Goal: Information Seeking & Learning: Learn about a topic

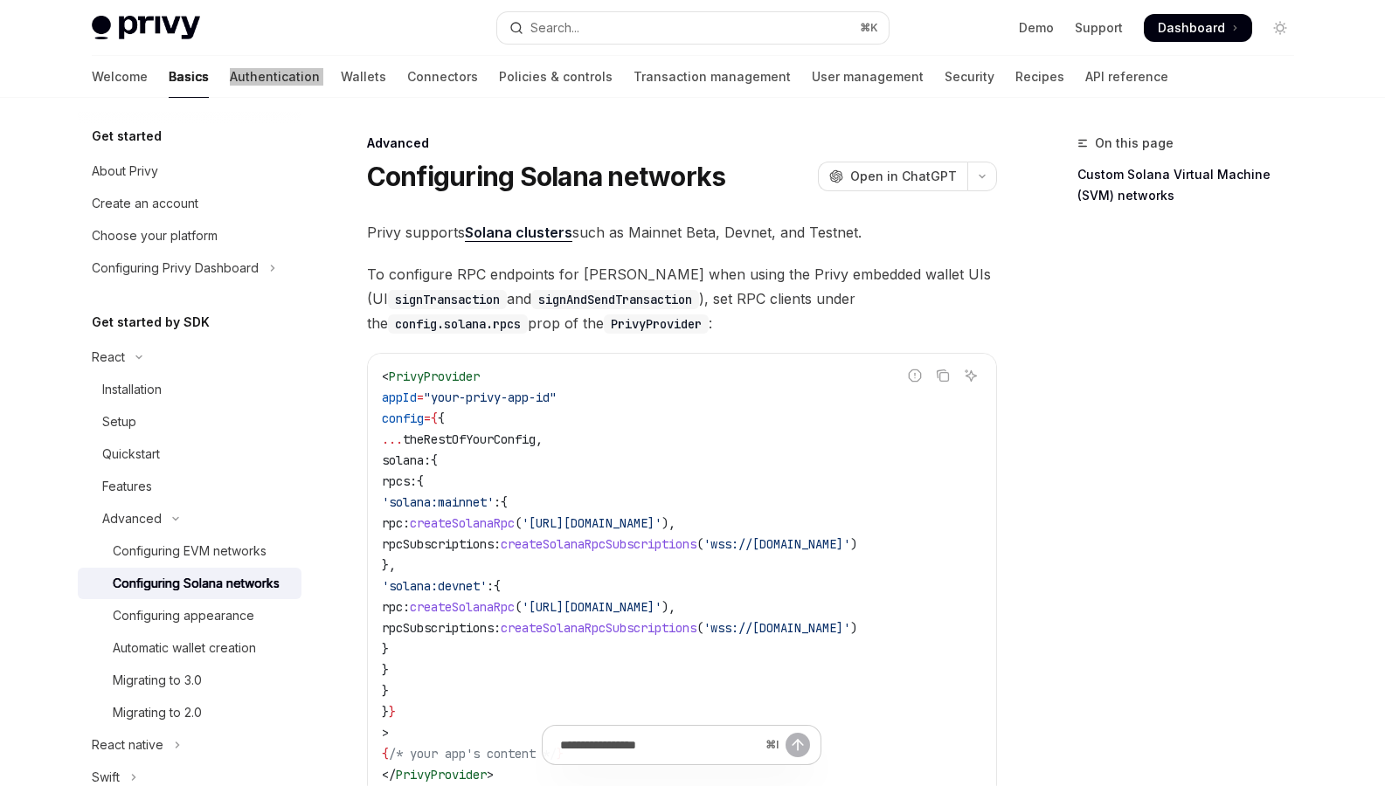
scroll to position [22, 0]
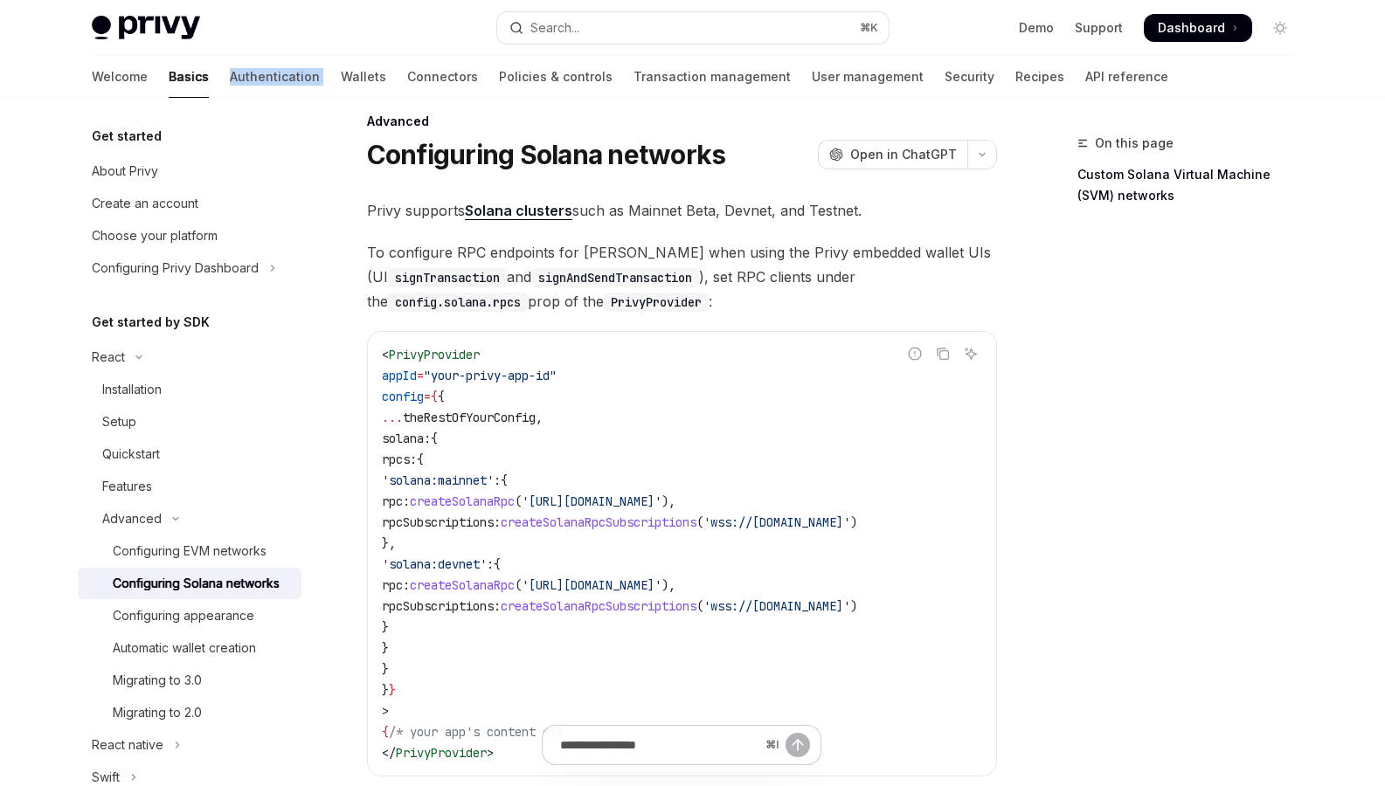
drag, startPoint x: 434, startPoint y: 639, endPoint x: 341, endPoint y: 436, distance: 224.0
drag, startPoint x: 437, startPoint y: 660, endPoint x: 348, endPoint y: 441, distance: 236.7
copy code "solana: { rpcs: { 'solana:mainnet' : { rpc: createSolanaRpc ( 'https://api.main…"
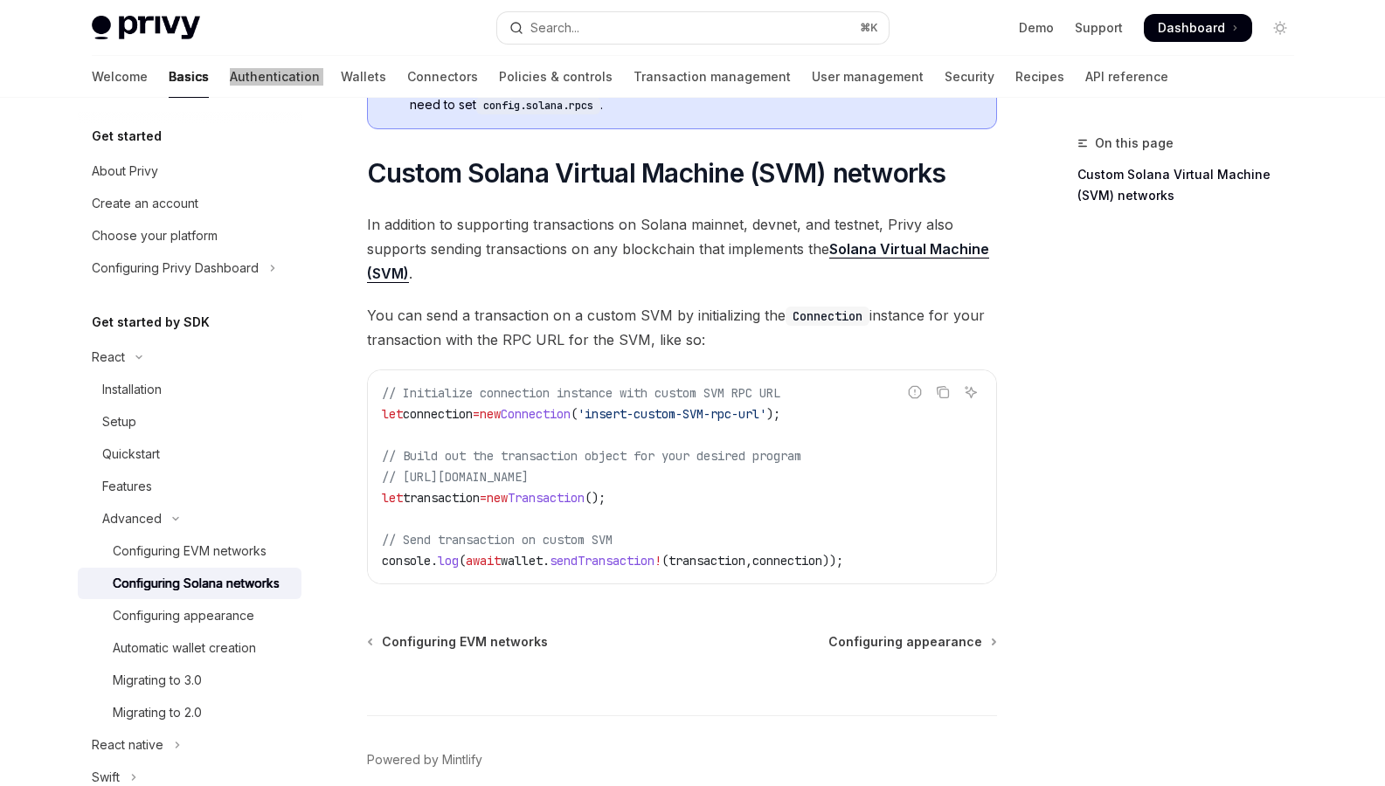
scroll to position [868, 0]
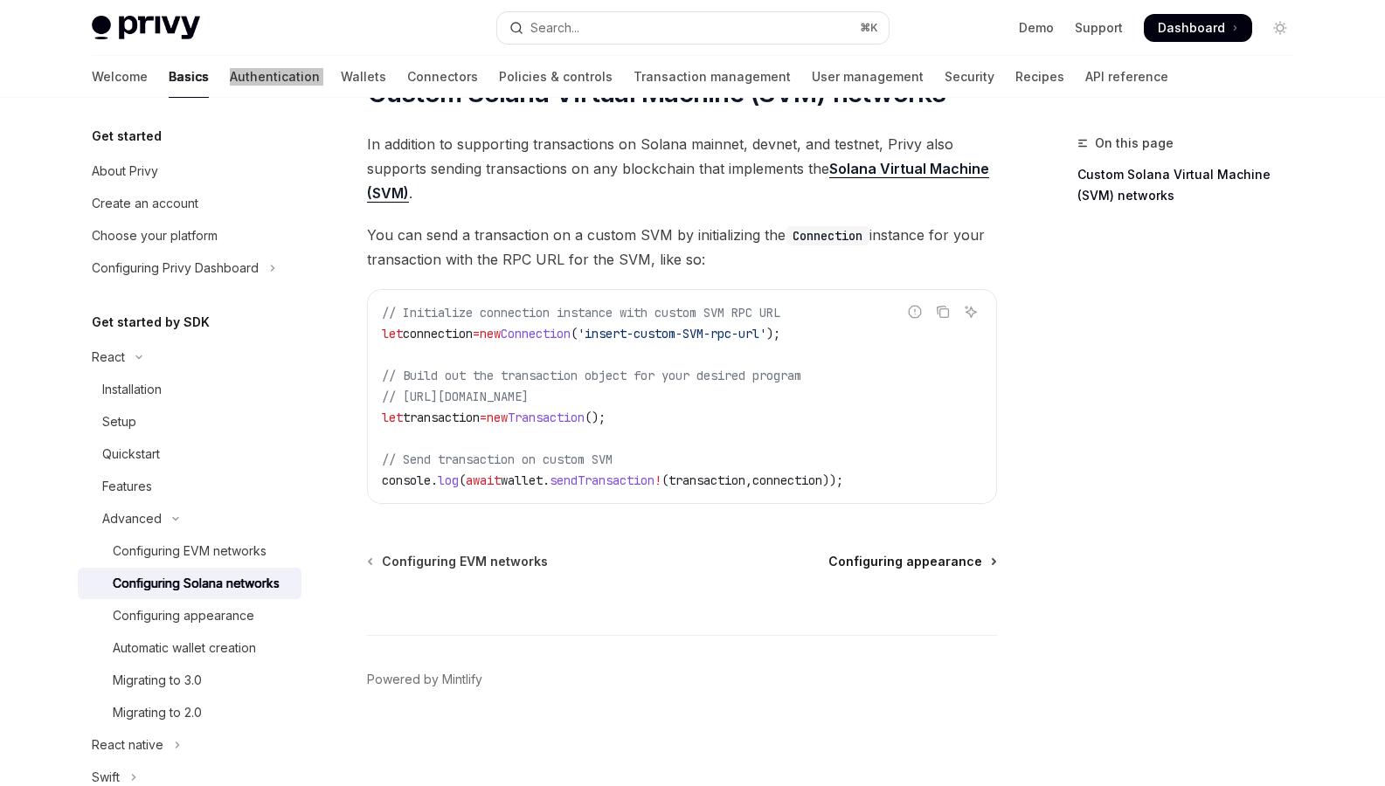
click at [873, 563] on span "Configuring appearance" at bounding box center [905, 561] width 154 height 17
type textarea "*"
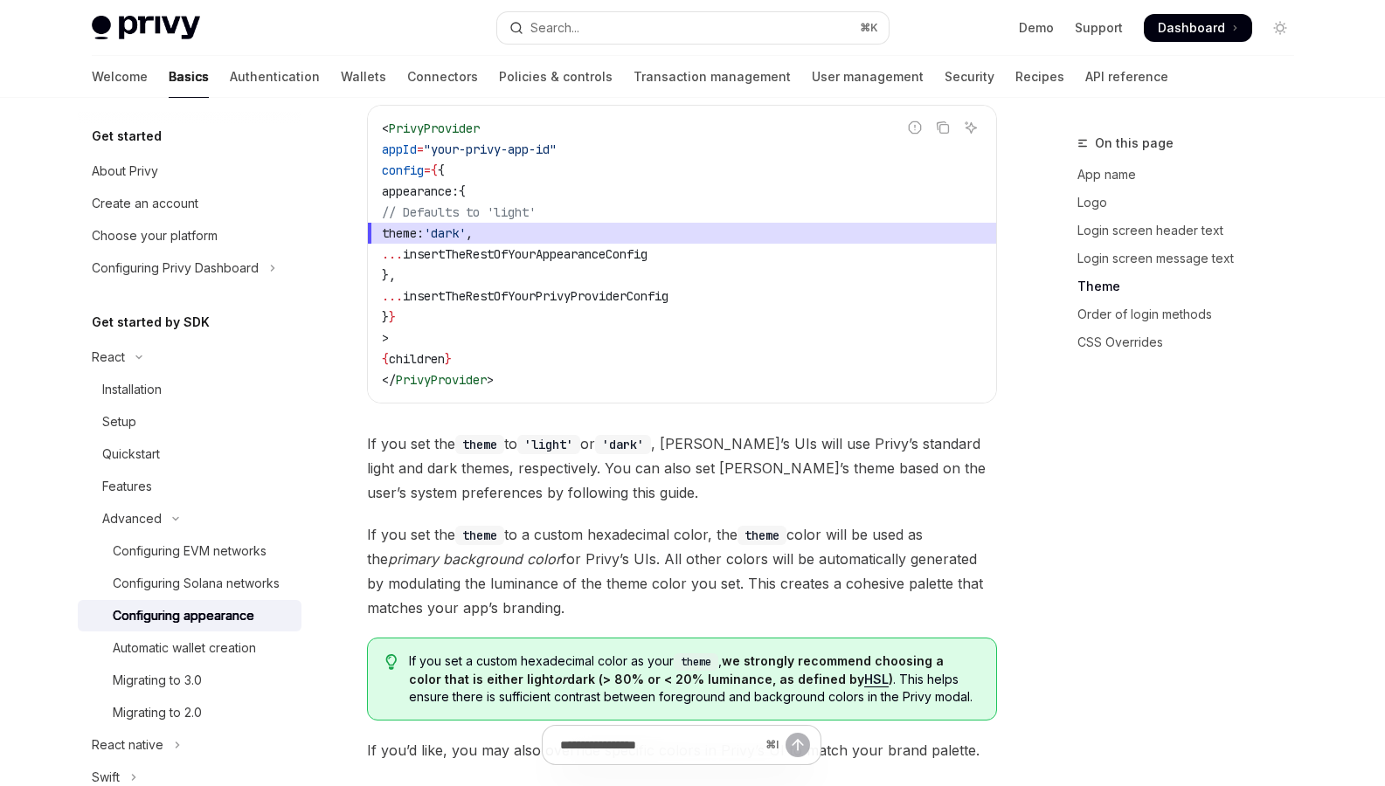
scroll to position [2561, 0]
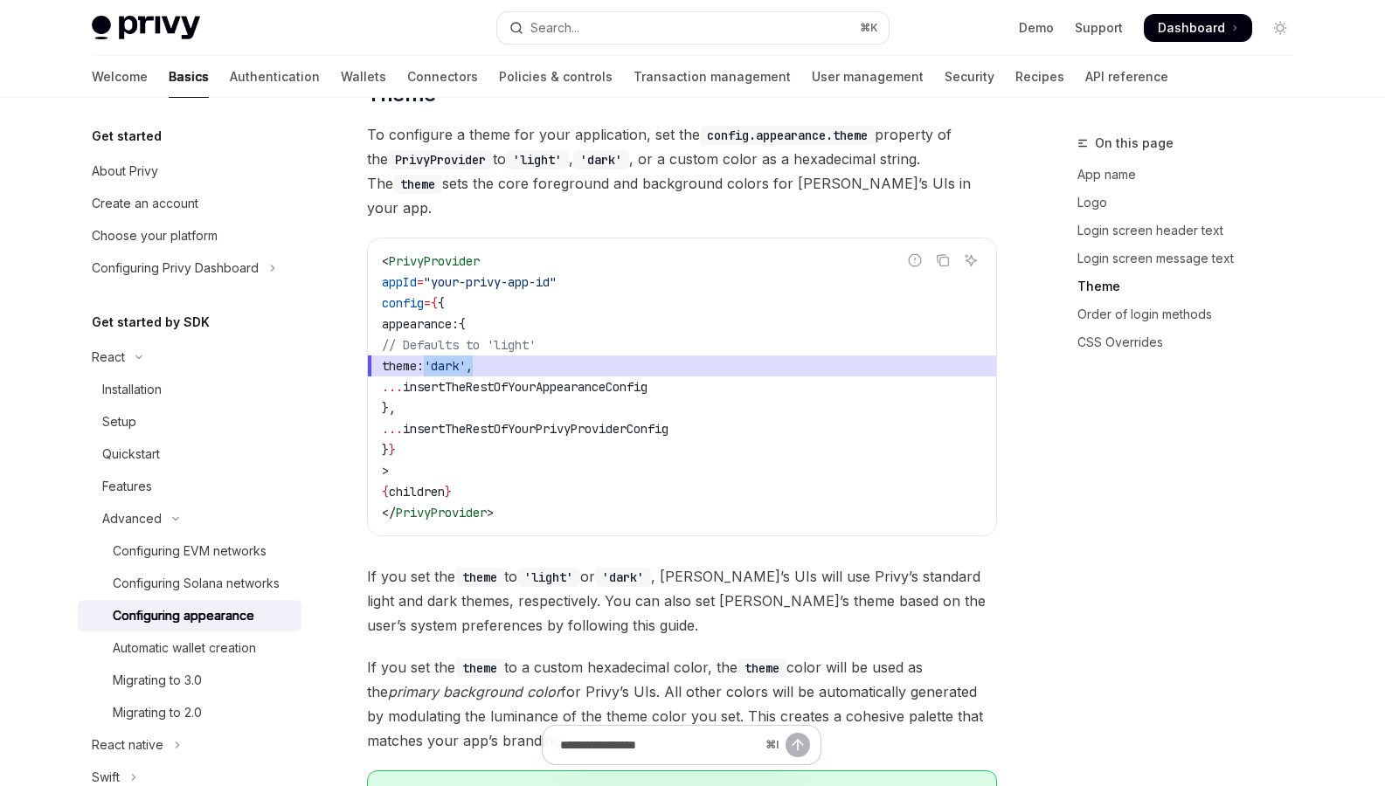
drag, startPoint x: 567, startPoint y: 319, endPoint x: 424, endPoint y: 321, distance: 143.3
click at [424, 356] on span "theme: 'dark' ," at bounding box center [682, 366] width 600 height 21
copy span "theme: 'dark' ,"
click at [165, 584] on div "Configuring Solana networks" at bounding box center [196, 583] width 167 height 21
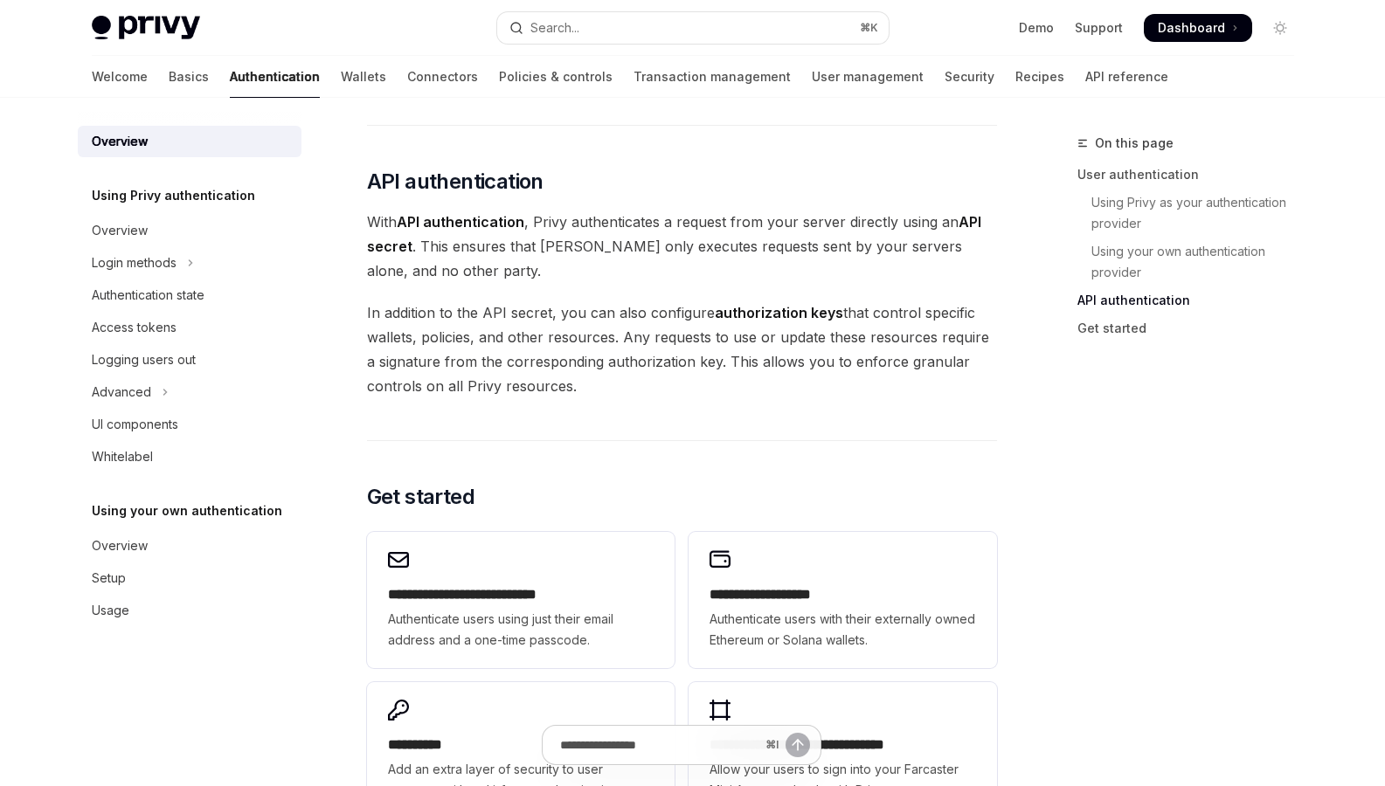
scroll to position [1216, 0]
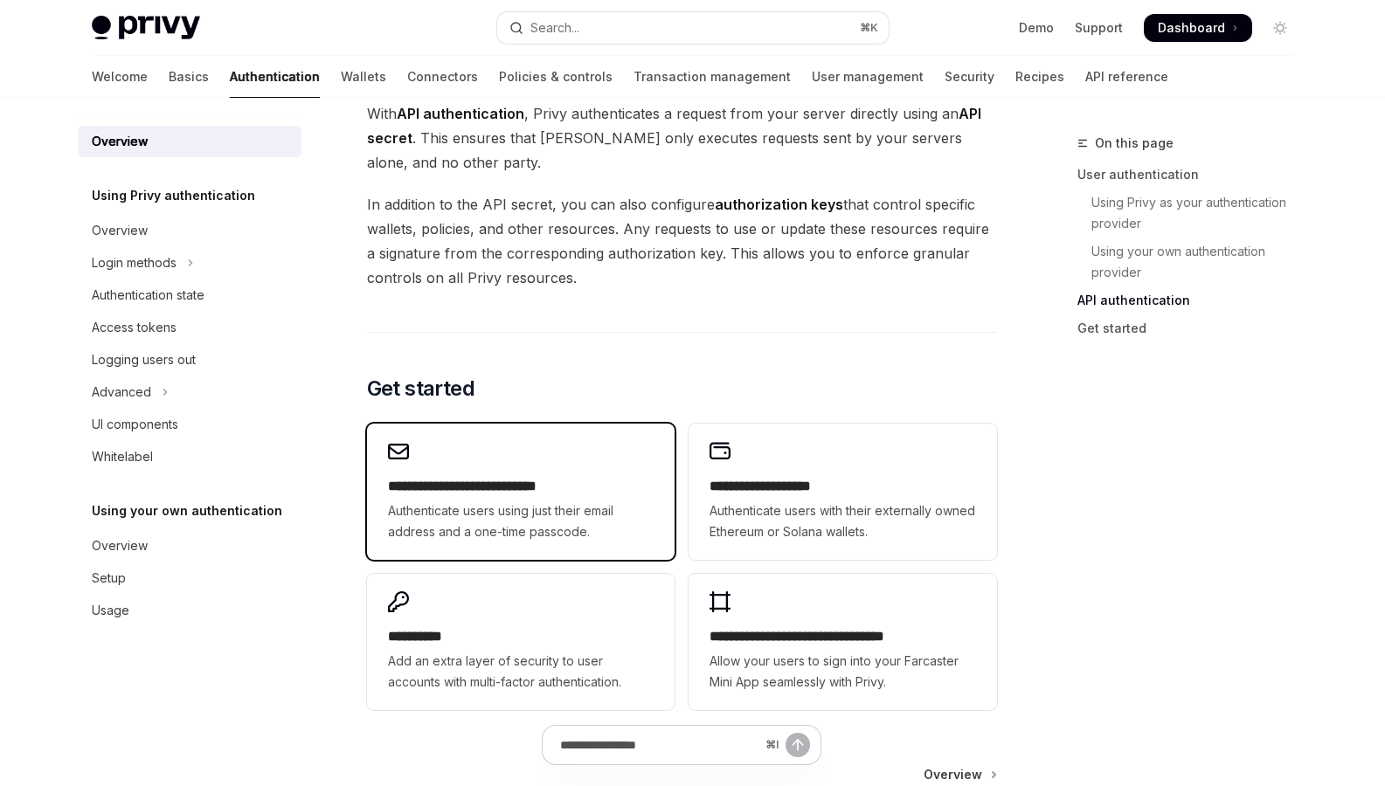
click at [544, 464] on div "**********" at bounding box center [521, 492] width 308 height 136
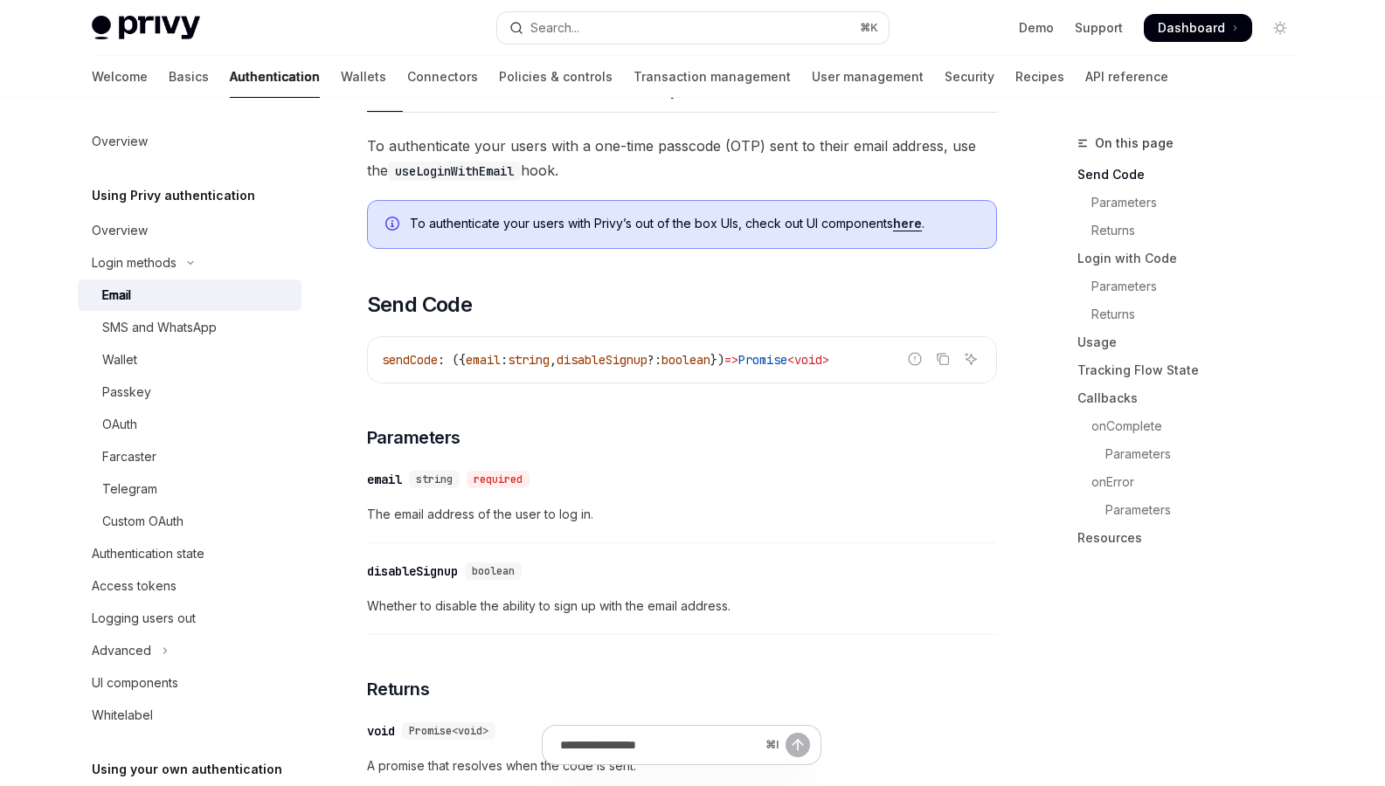
scroll to position [501, 0]
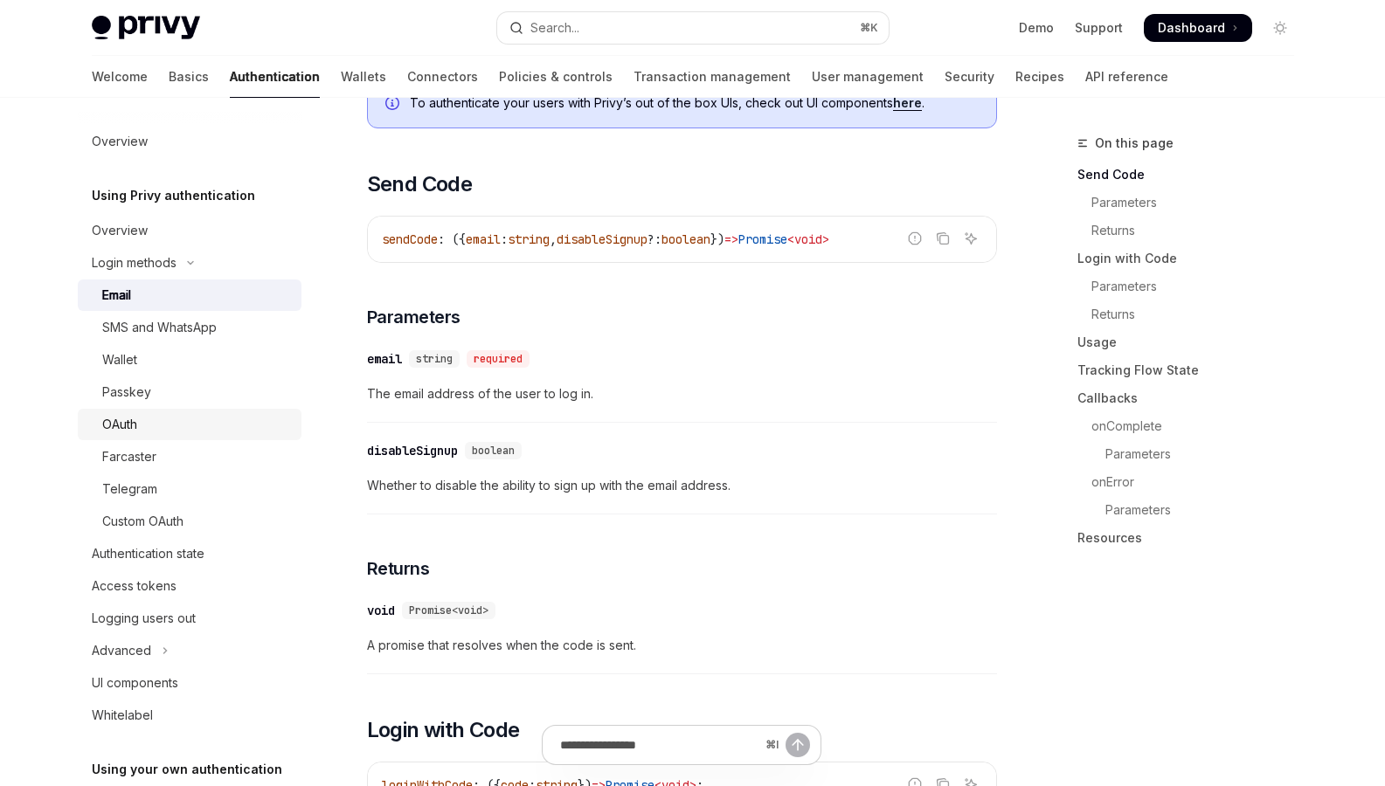
click at [140, 432] on div "OAuth" at bounding box center [196, 424] width 189 height 21
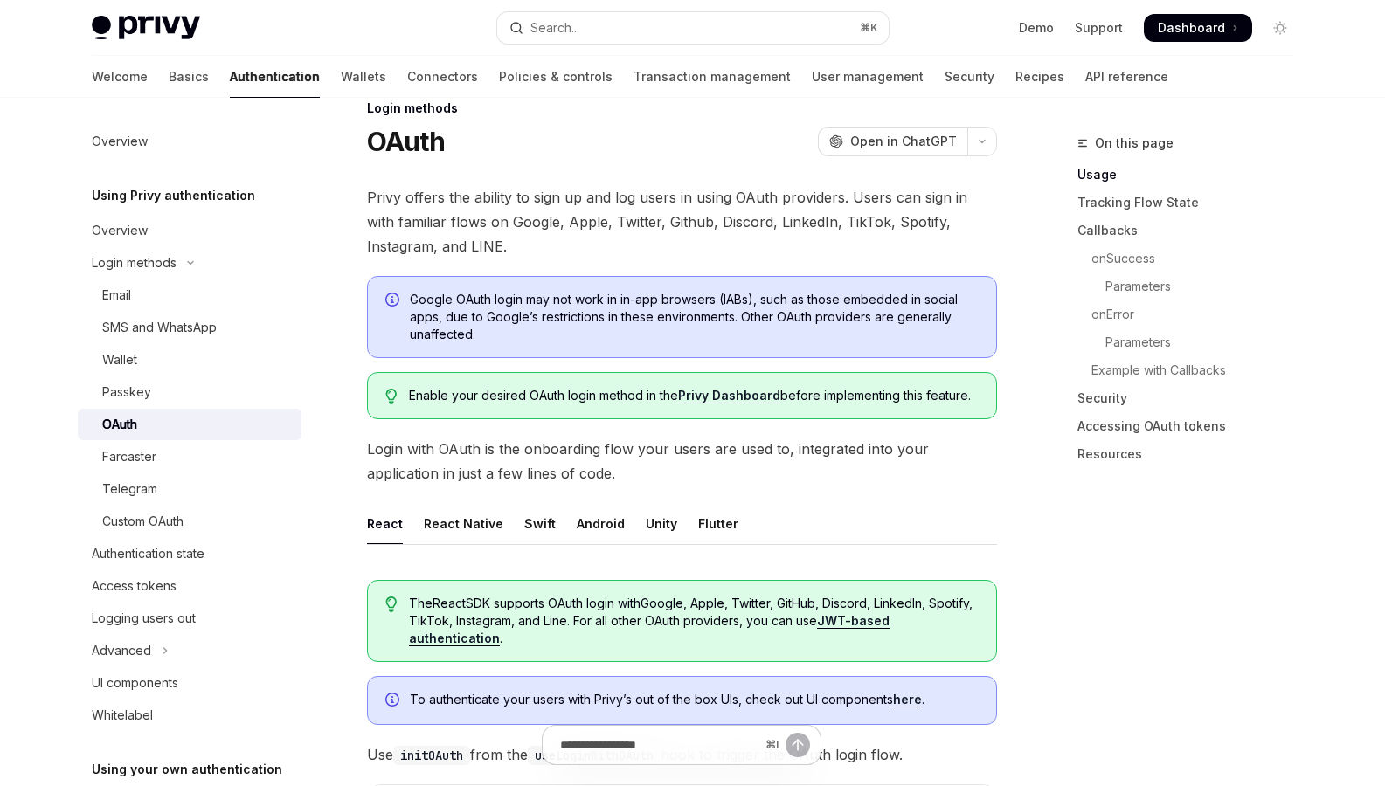
scroll to position [266, 0]
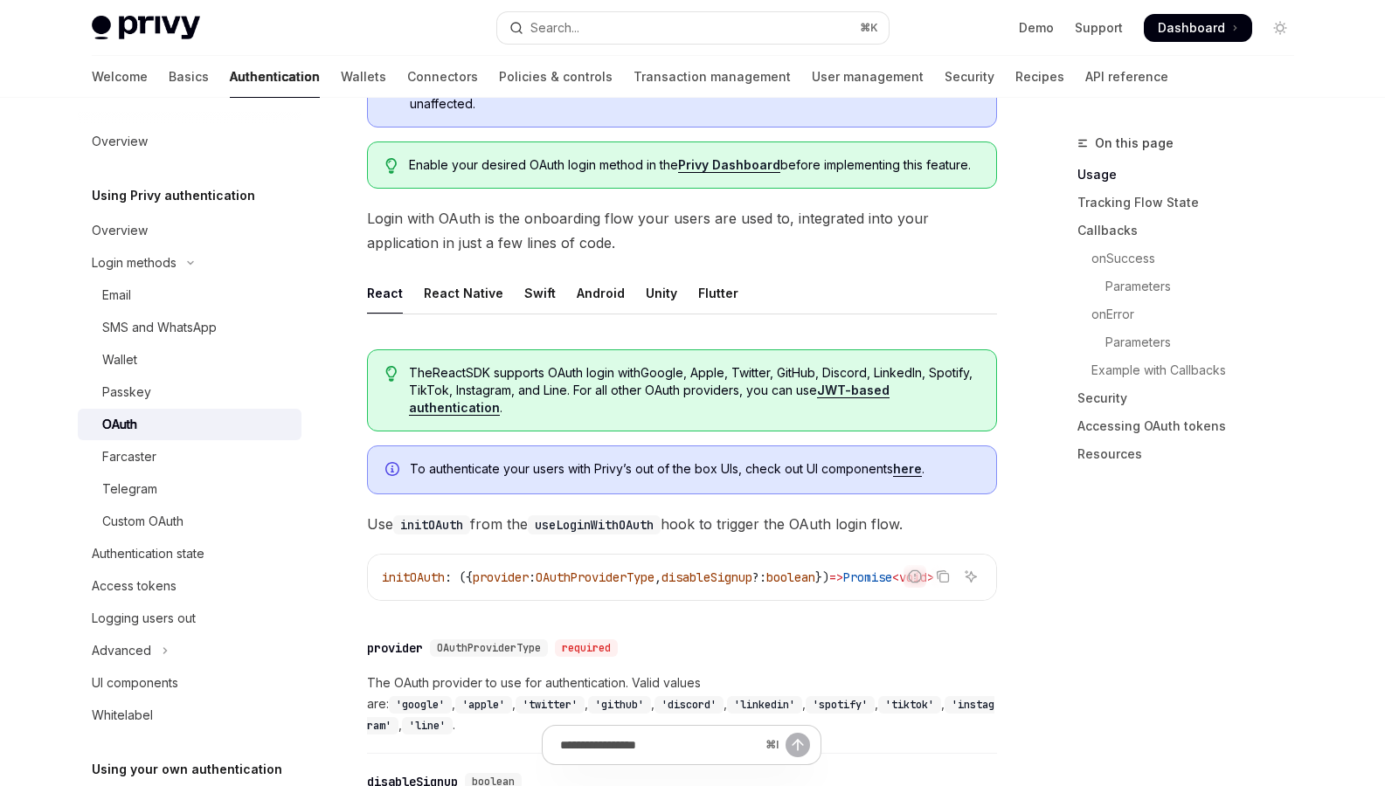
click at [916, 469] on link "here" at bounding box center [907, 469] width 29 height 16
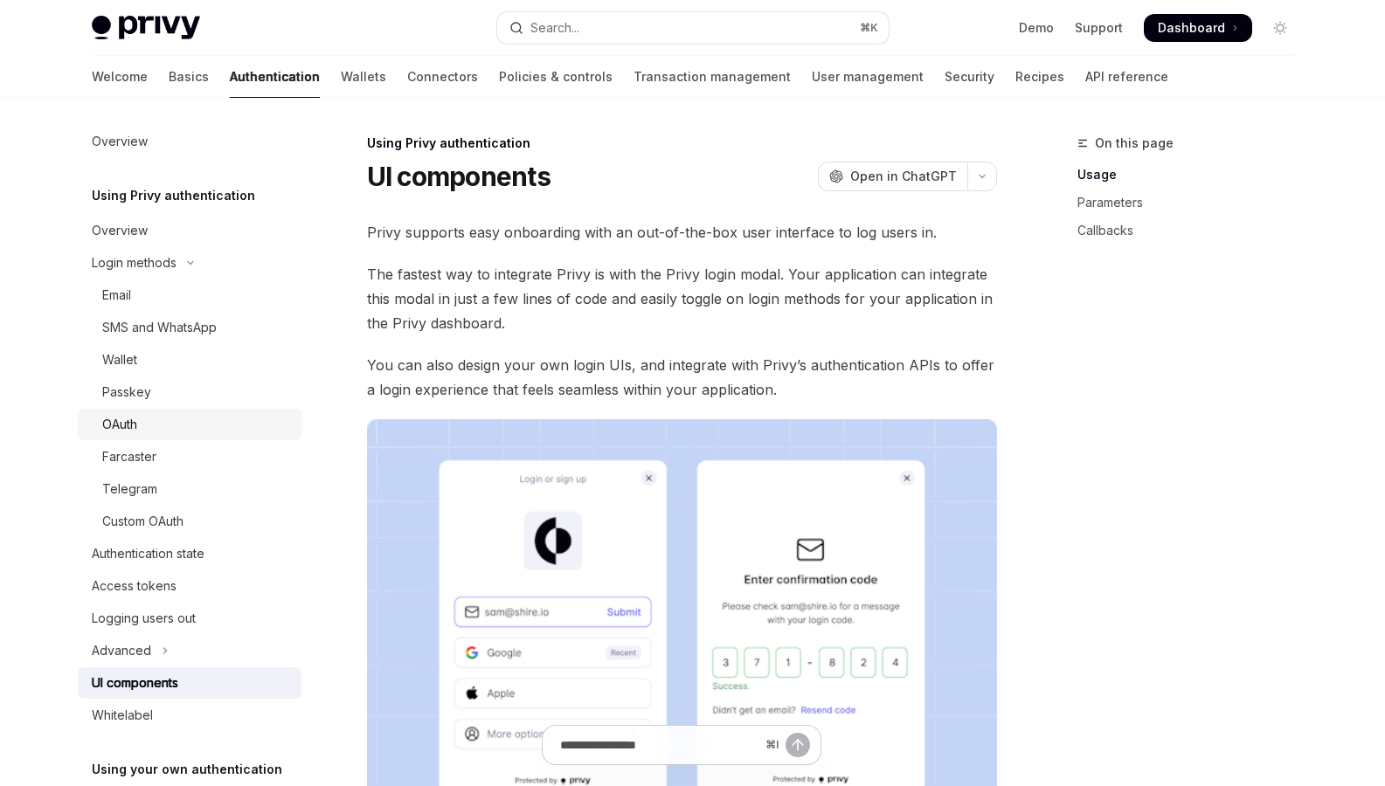
click at [128, 424] on div "OAuth" at bounding box center [119, 424] width 35 height 21
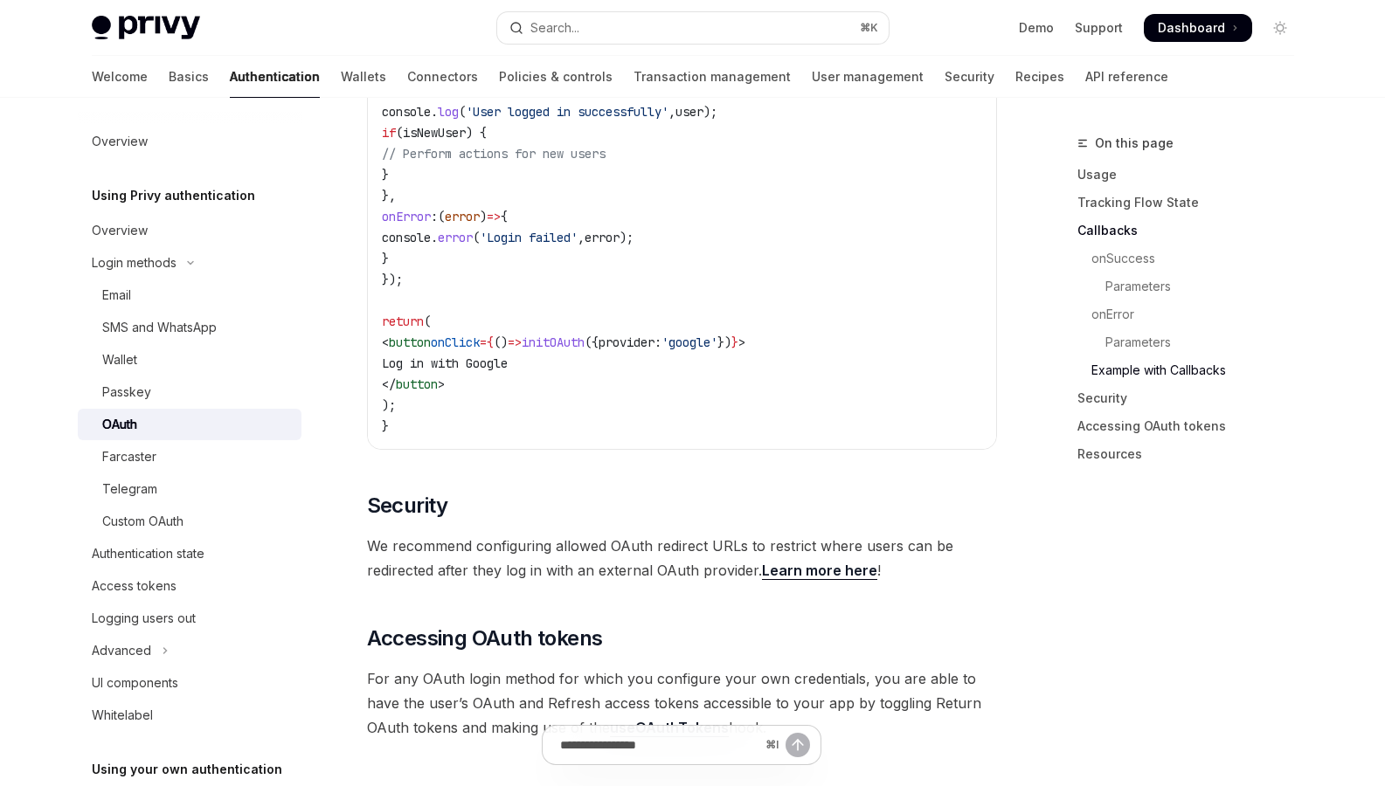
scroll to position [3629, 0]
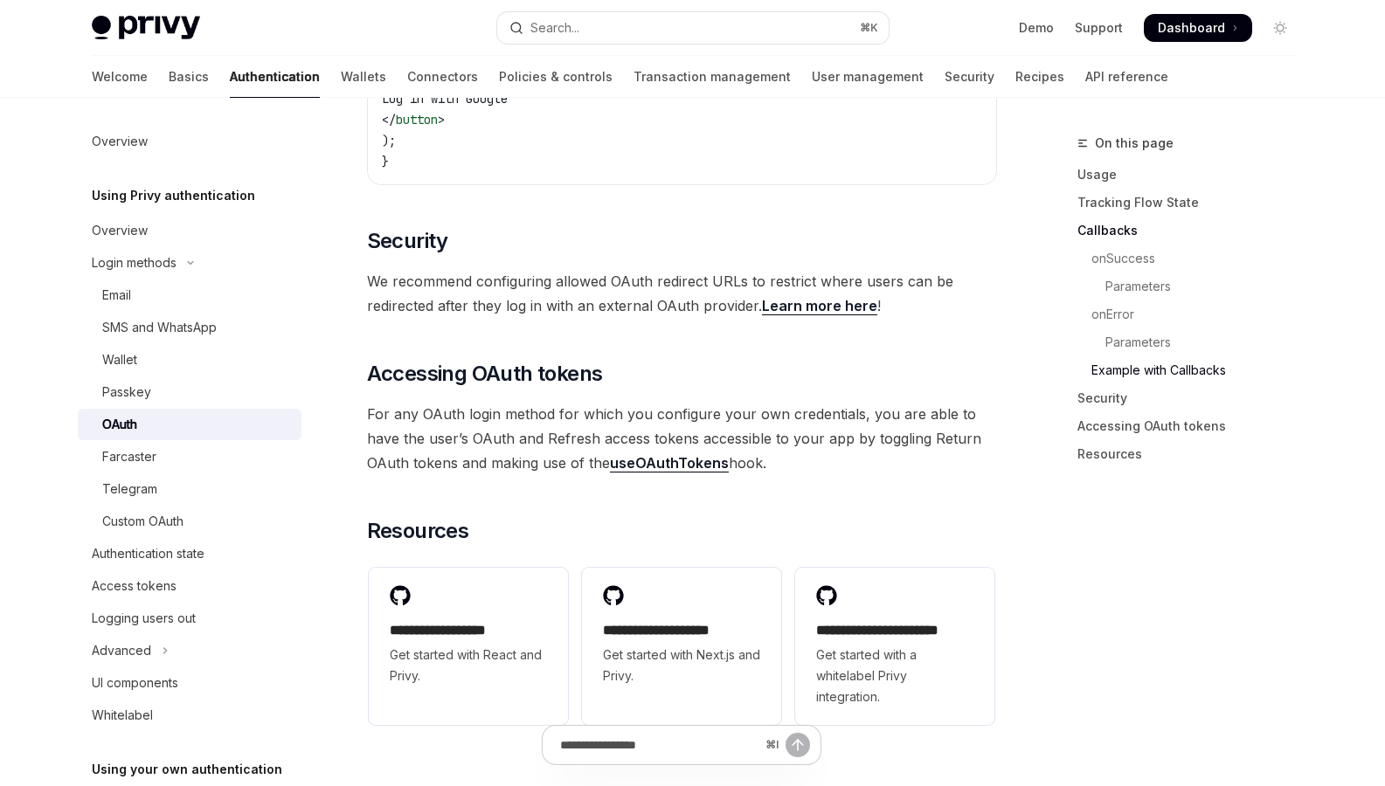
click at [777, 297] on link "Learn more here" at bounding box center [819, 306] width 115 height 18
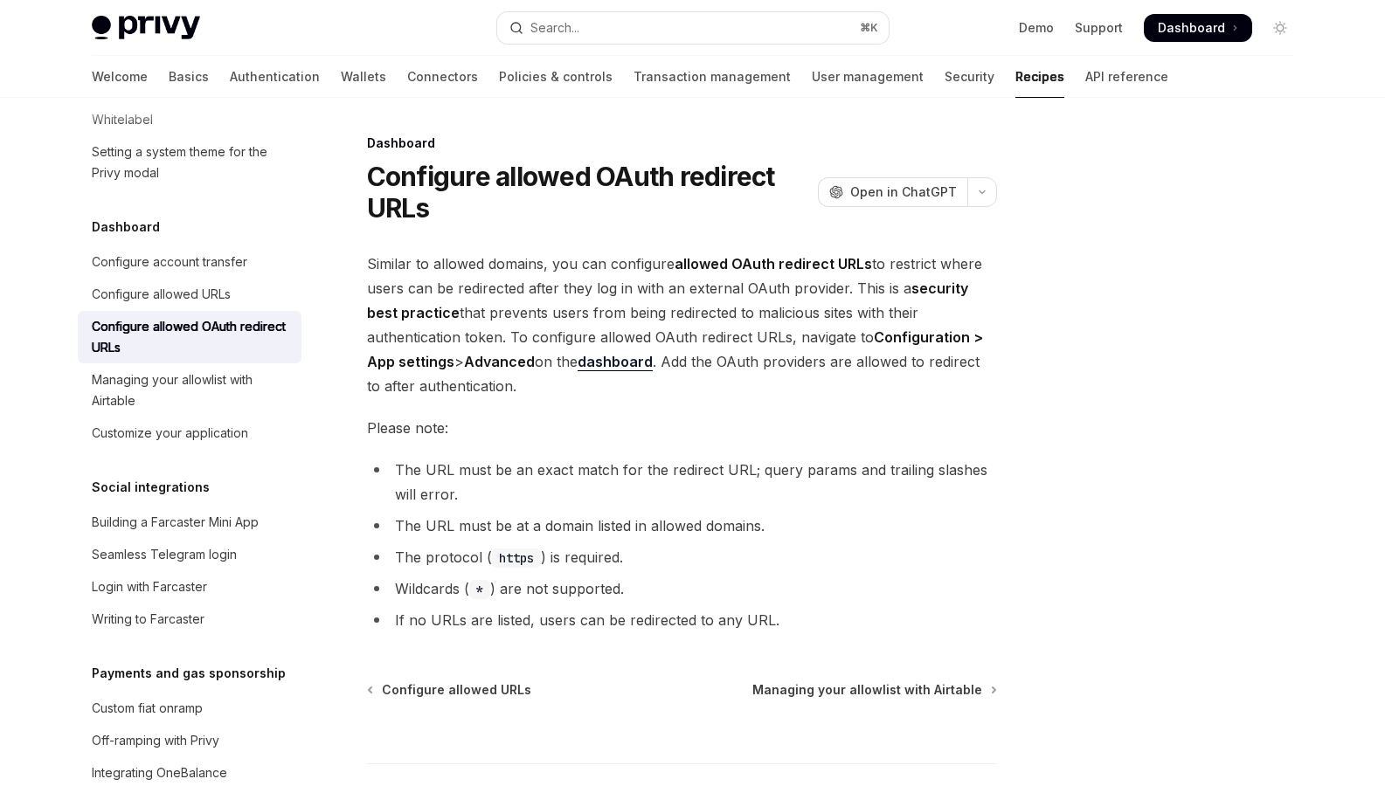
scroll to position [1027, 0]
click at [845, 694] on span "Managing your allowlist with Airtable" at bounding box center [867, 689] width 230 height 17
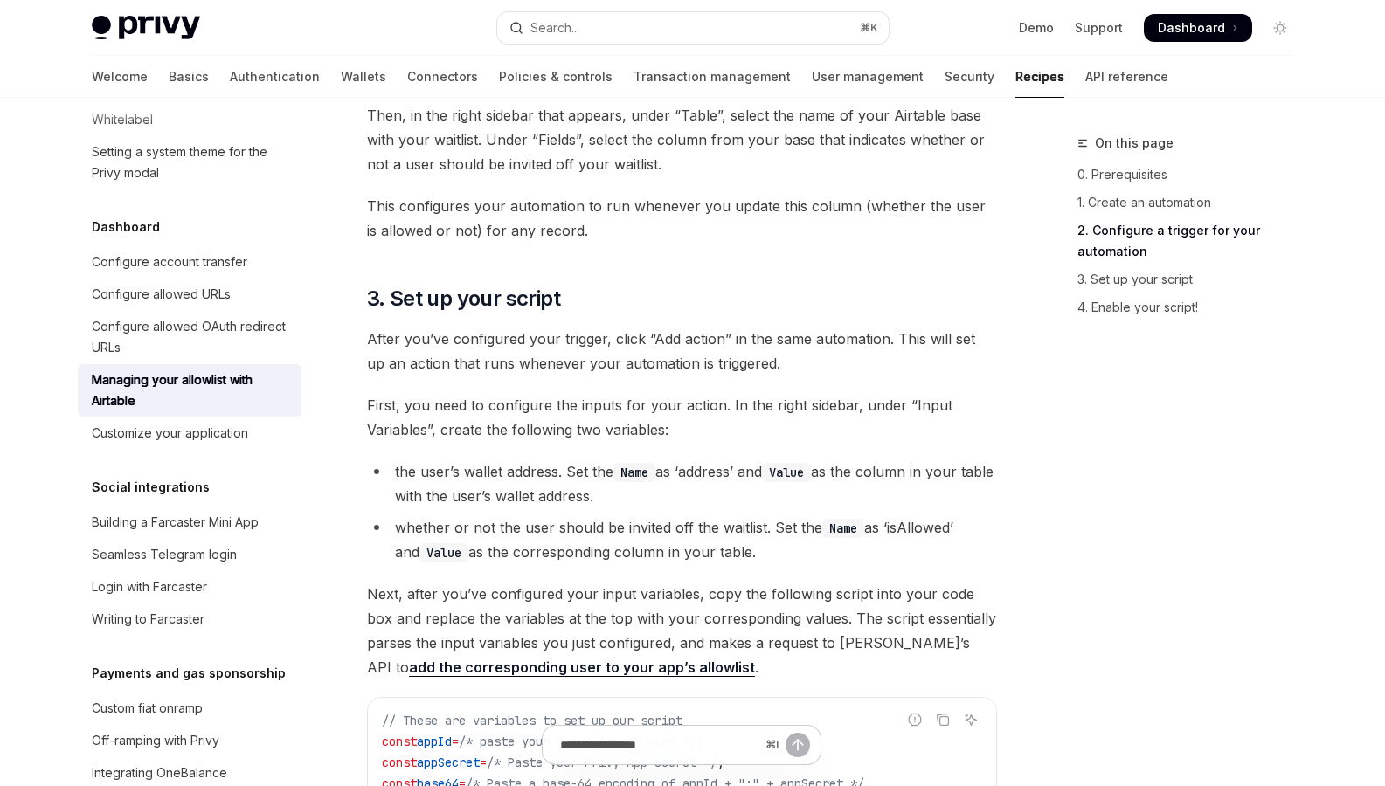
scroll to position [1049, 0]
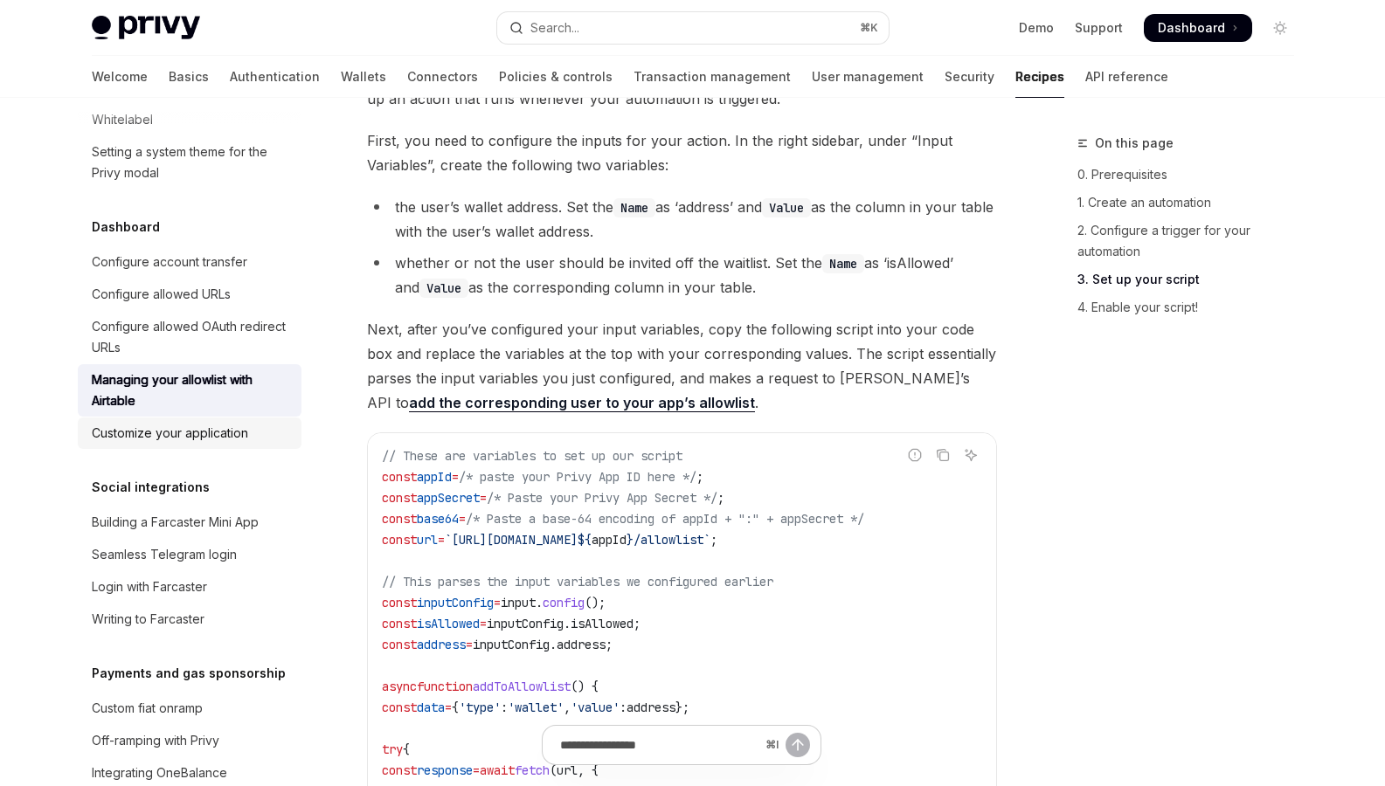
click at [151, 444] on div "Customize your application" at bounding box center [170, 433] width 156 height 21
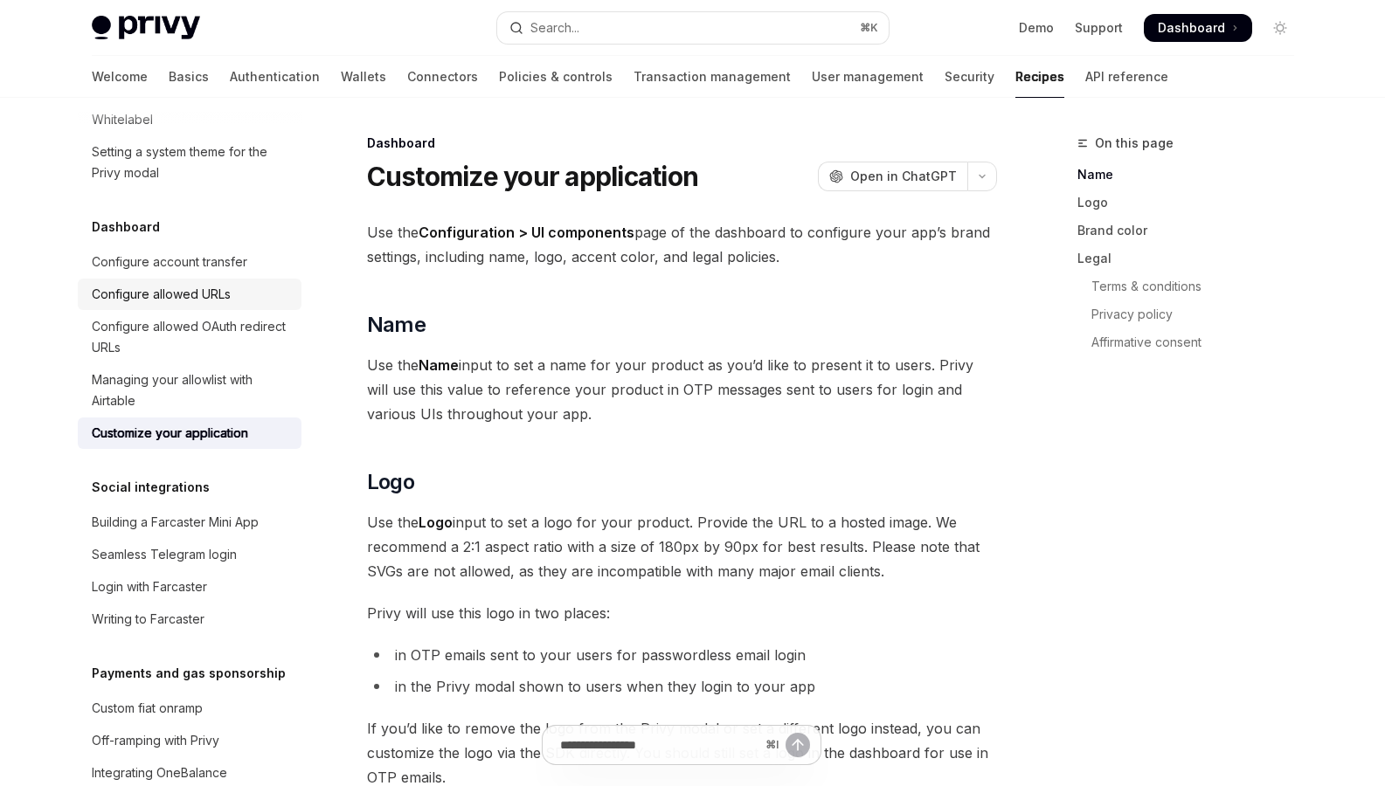
click at [148, 305] on div "Configure allowed URLs" at bounding box center [161, 294] width 139 height 21
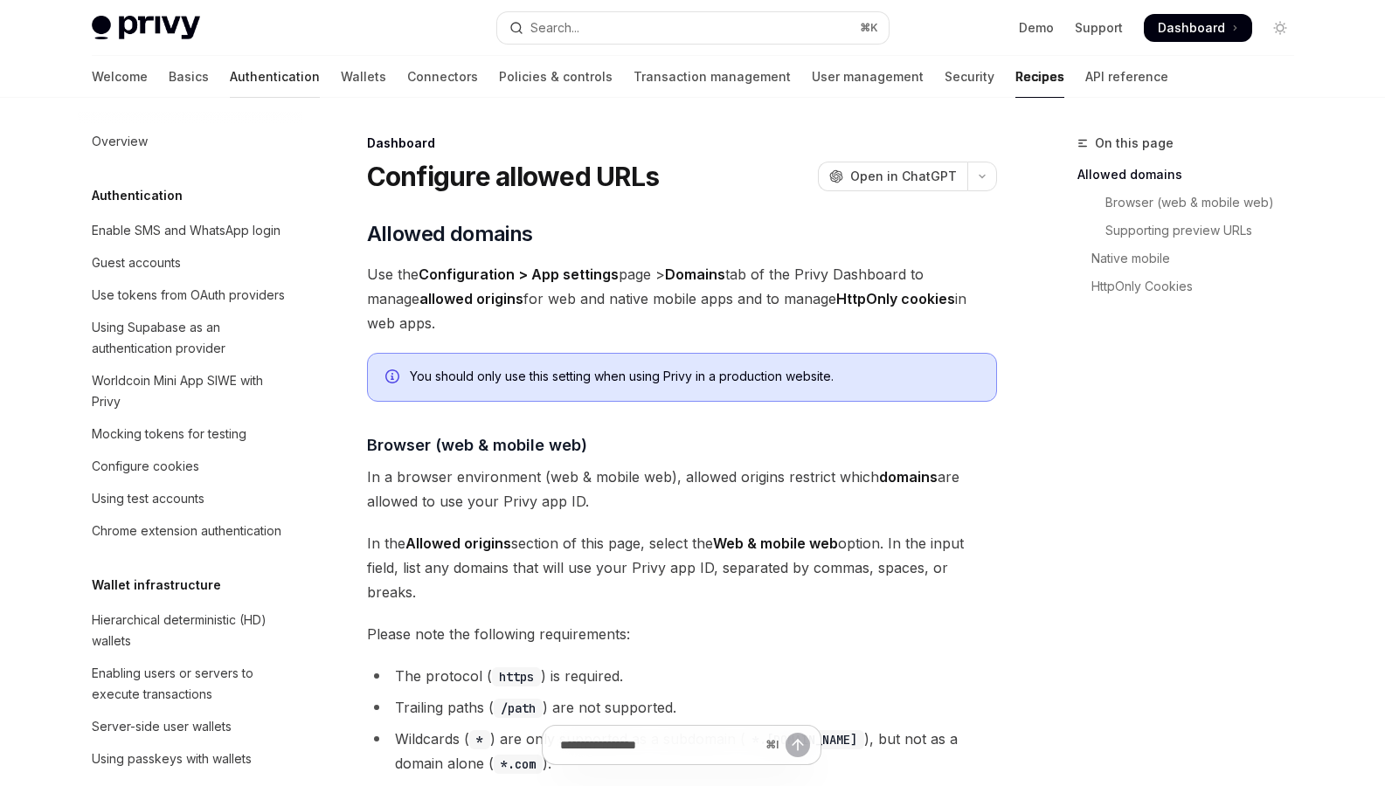
click at [230, 74] on link "Authentication" at bounding box center [275, 77] width 90 height 42
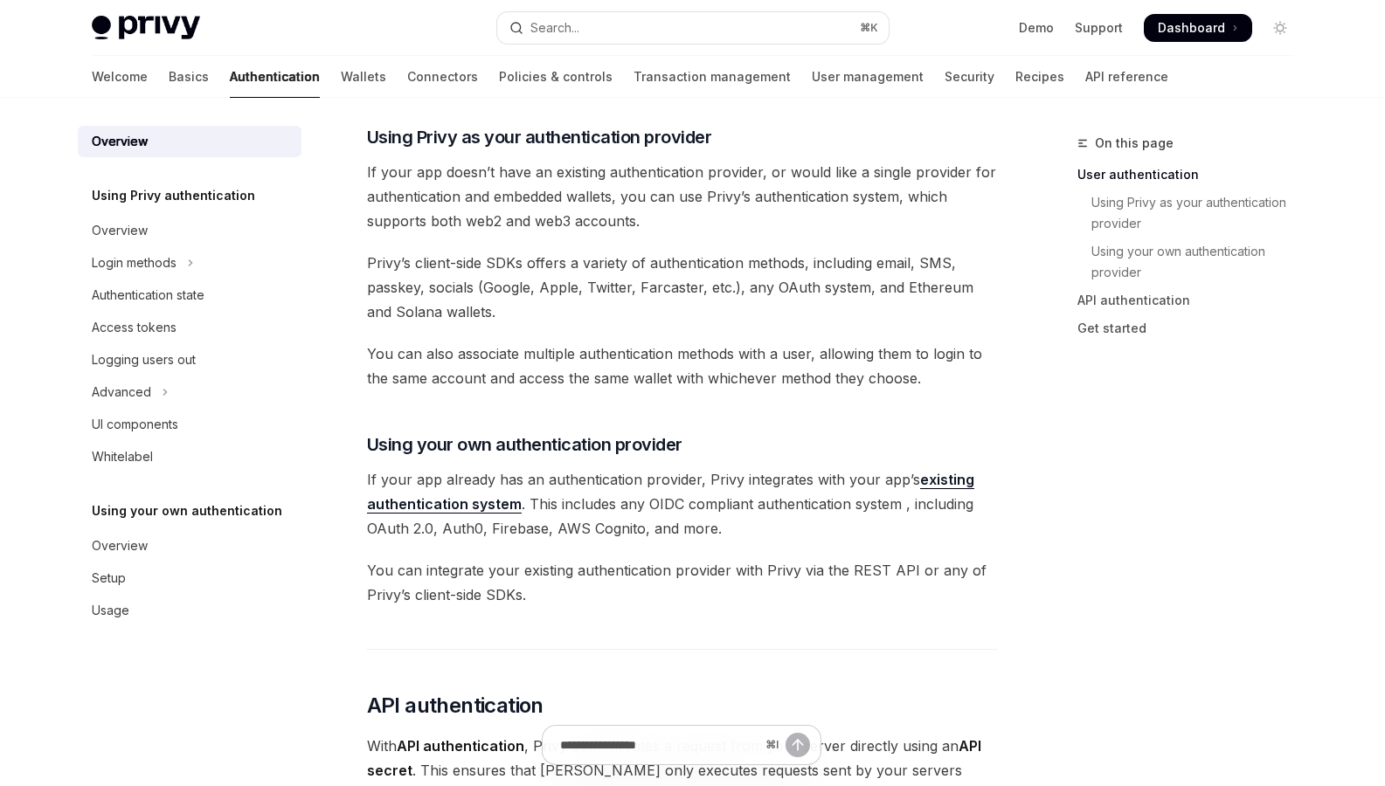
scroll to position [752, 0]
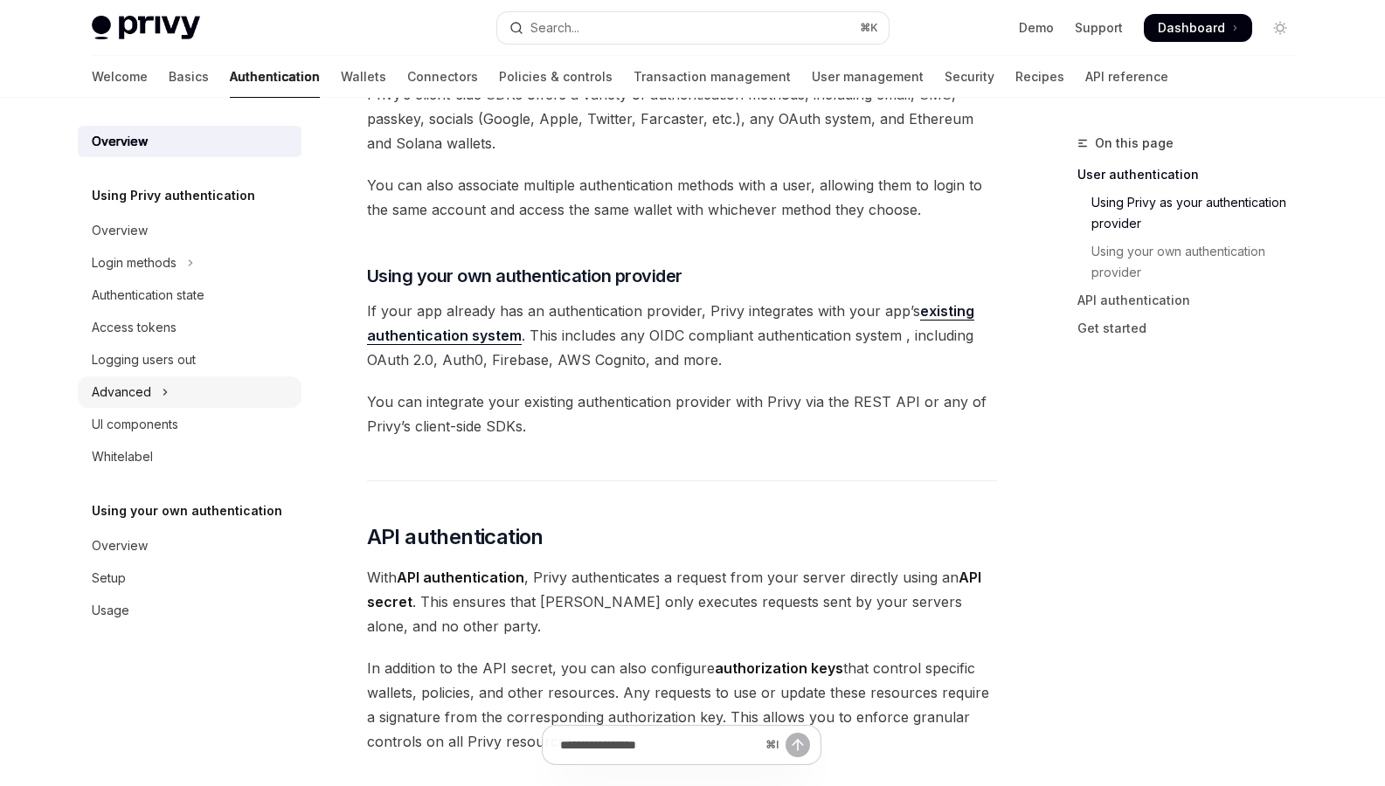
click at [134, 393] on div "Advanced" at bounding box center [121, 392] width 59 height 21
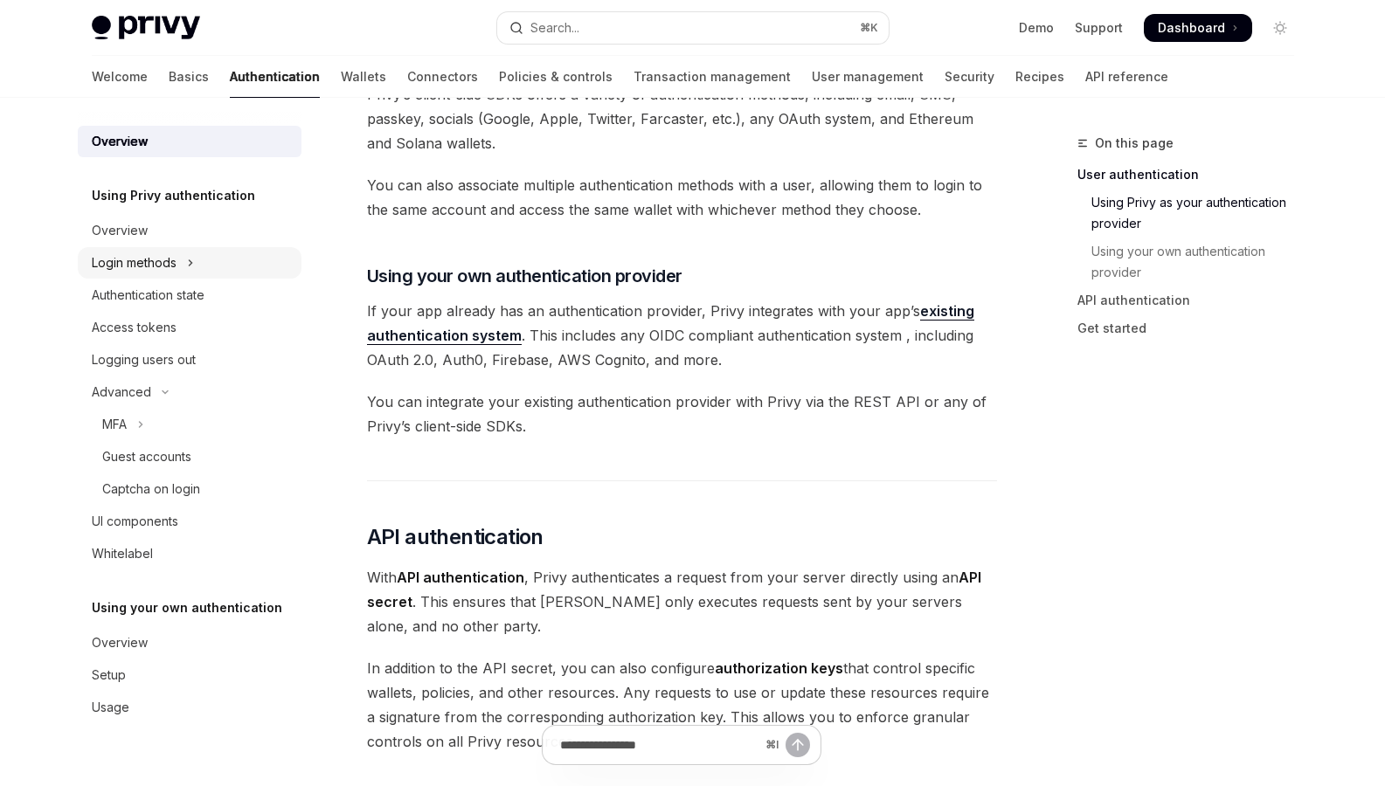
click at [141, 256] on div "Login methods" at bounding box center [134, 262] width 85 height 21
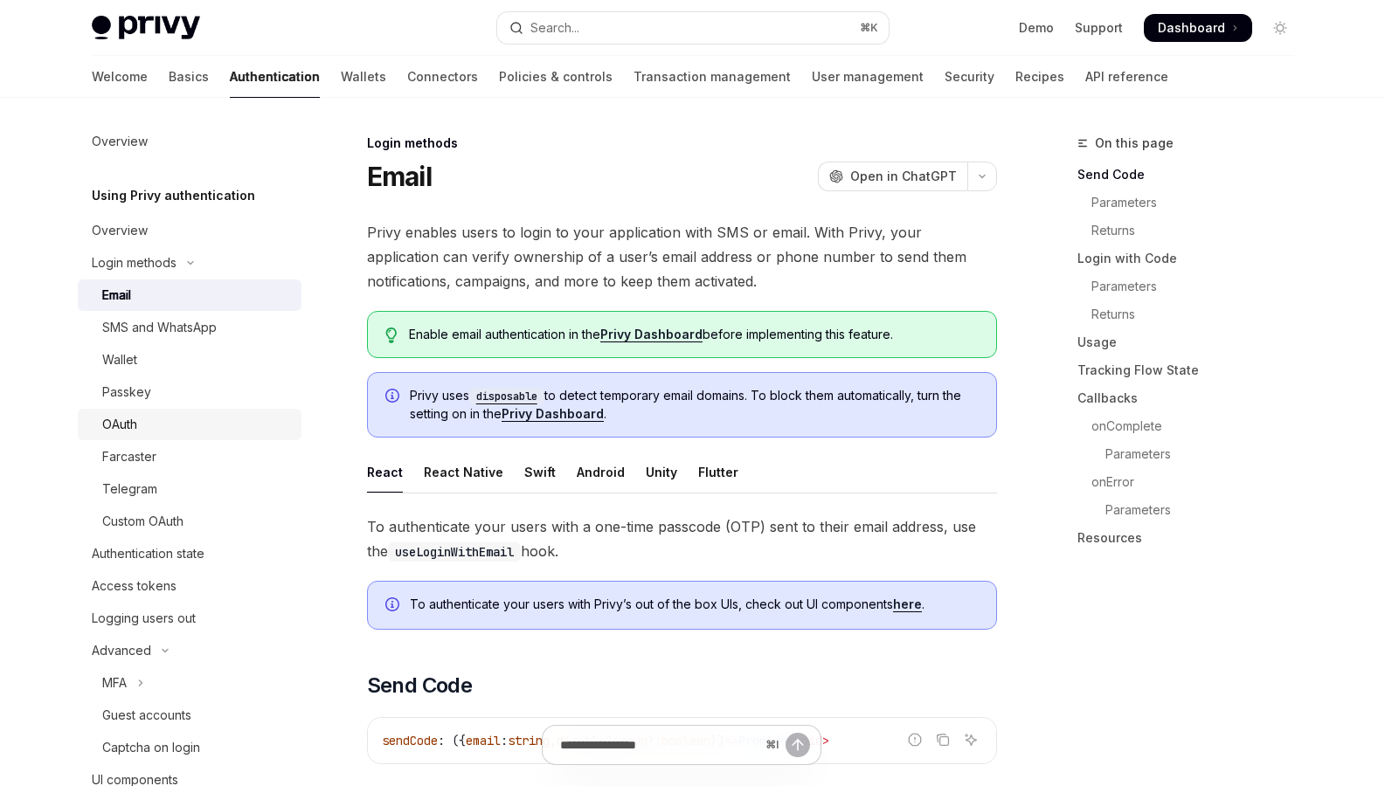
click at [128, 418] on div "OAuth" at bounding box center [119, 424] width 35 height 21
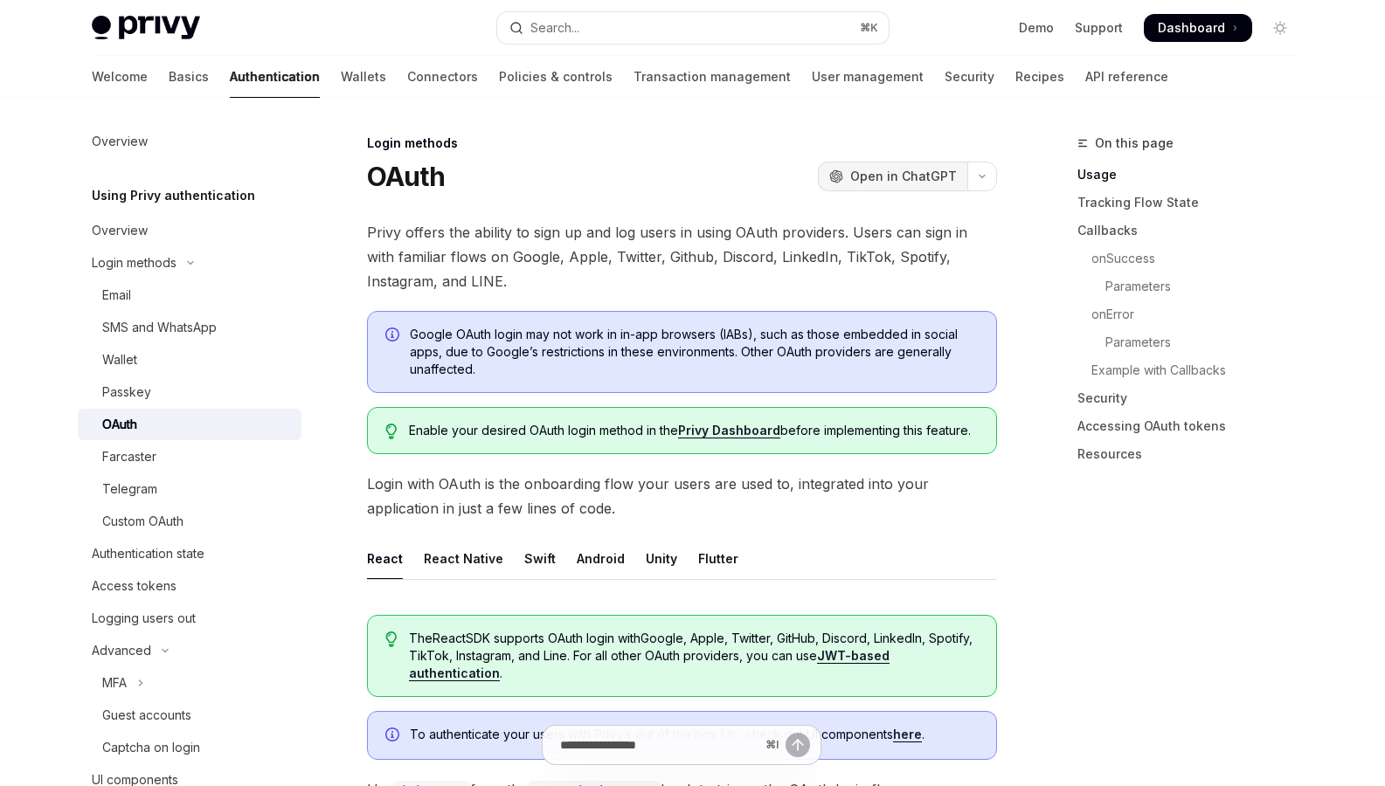
click at [871, 181] on span "Open in ChatGPT" at bounding box center [903, 176] width 107 height 17
type textarea "*"
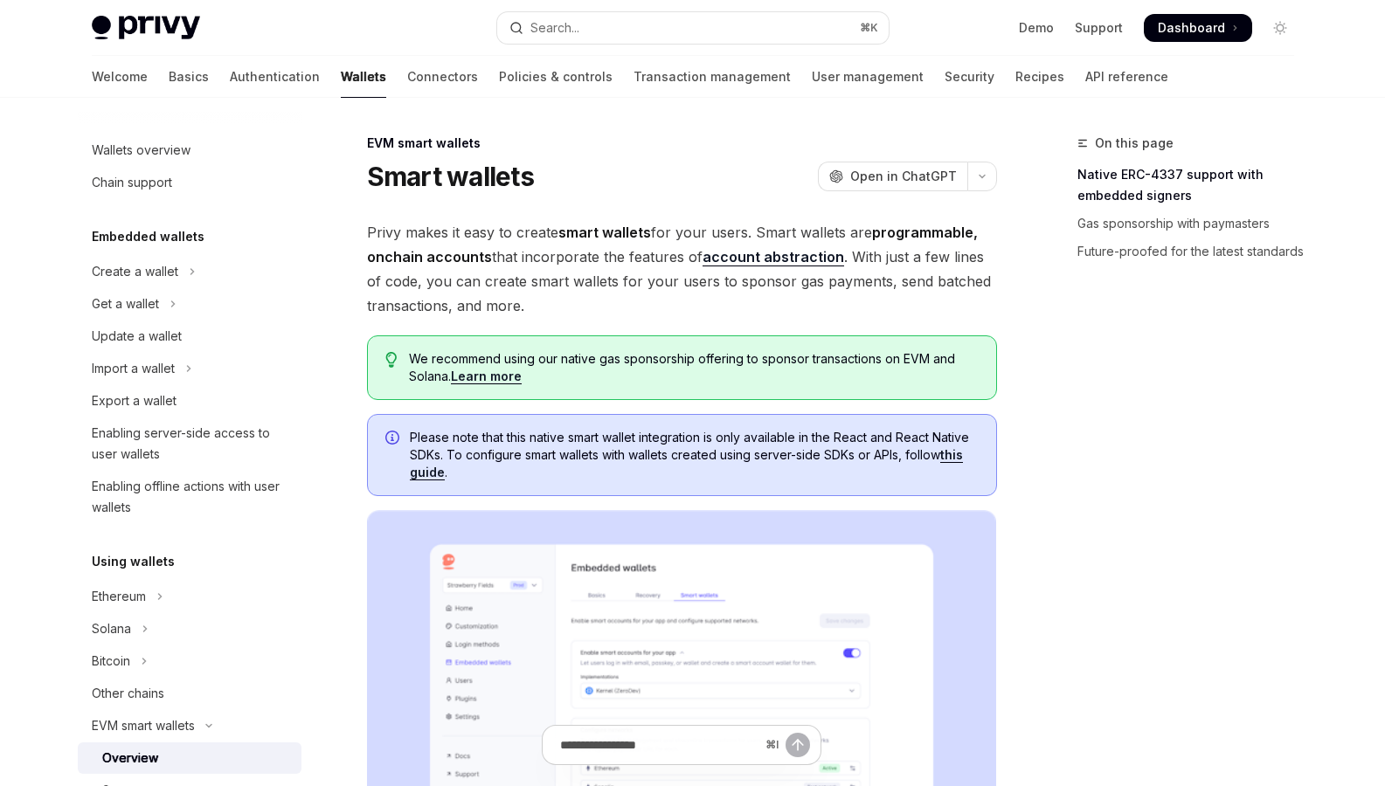
click at [722, 259] on link "account abstraction" at bounding box center [773, 257] width 142 height 18
click at [147, 626] on icon "Toggle Solana section" at bounding box center [145, 629] width 7 height 21
type textarea "*"
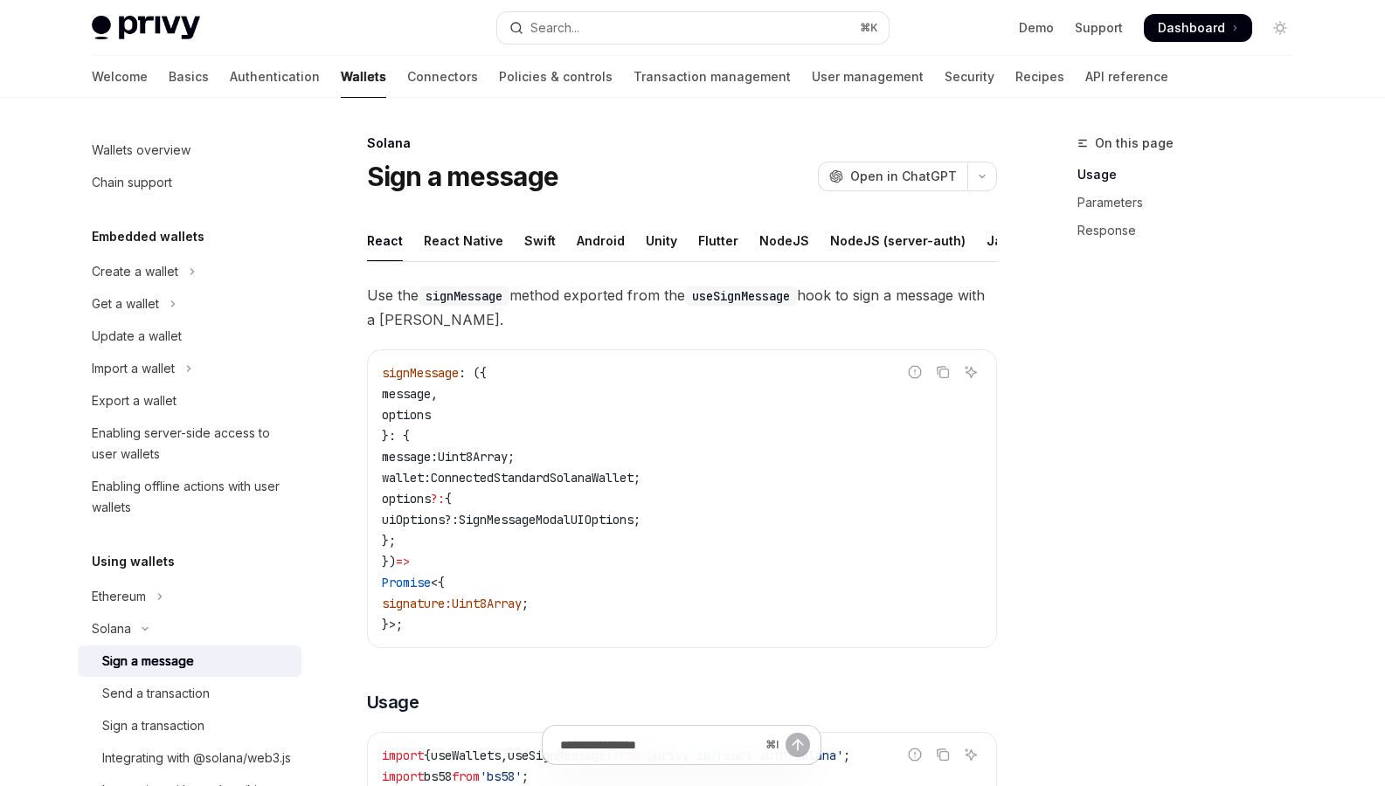
scroll to position [192, 0]
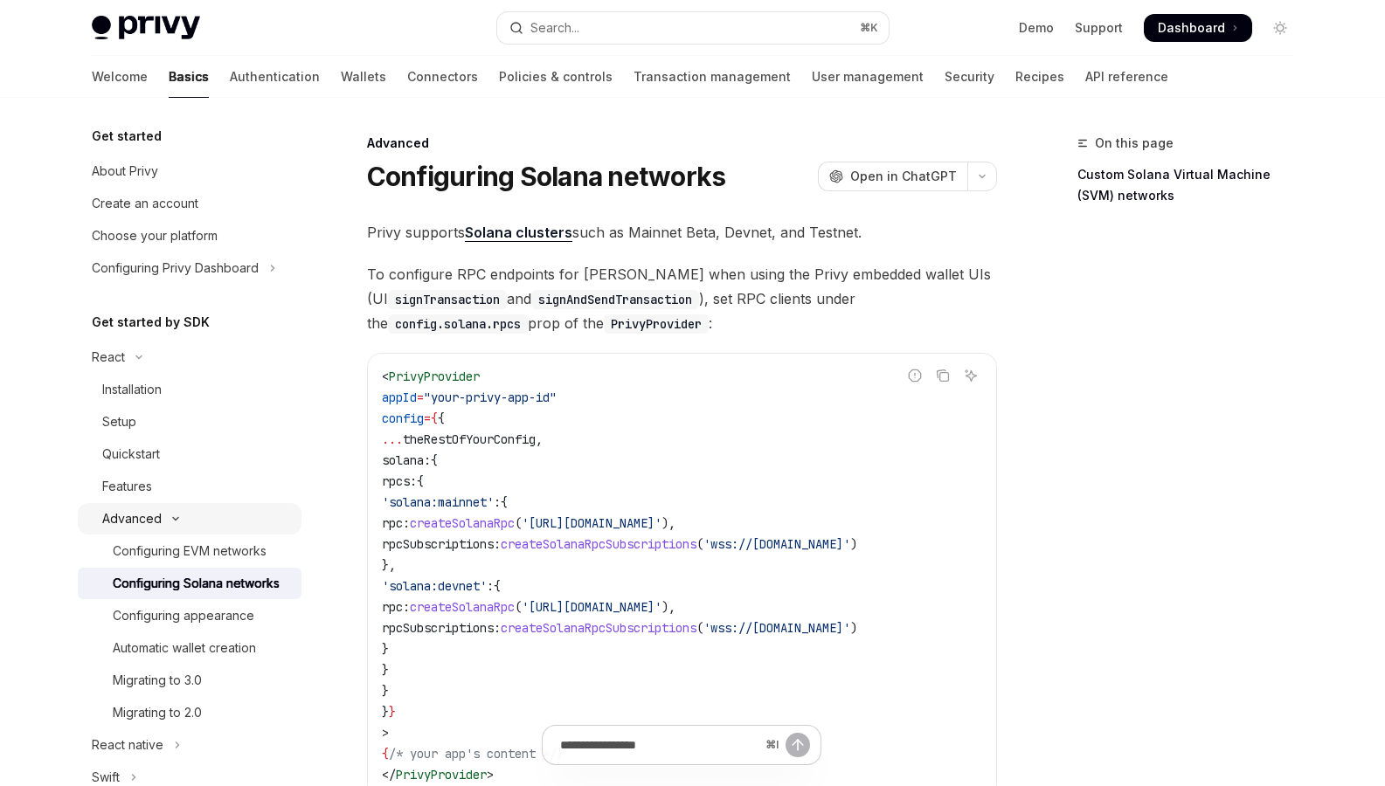
click at [176, 508] on button "Advanced" at bounding box center [190, 518] width 224 height 31
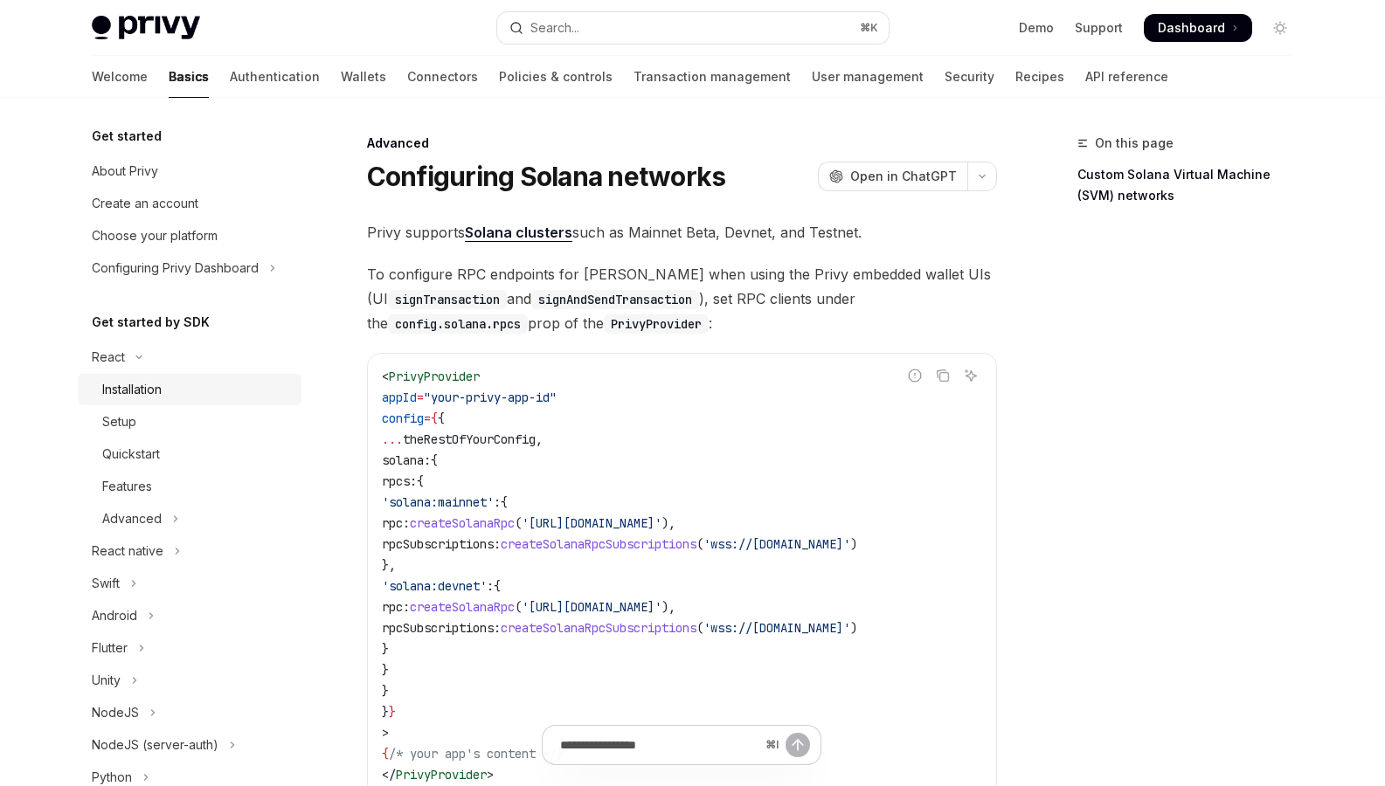
click at [162, 390] on div "Installation" at bounding box center [131, 389] width 59 height 21
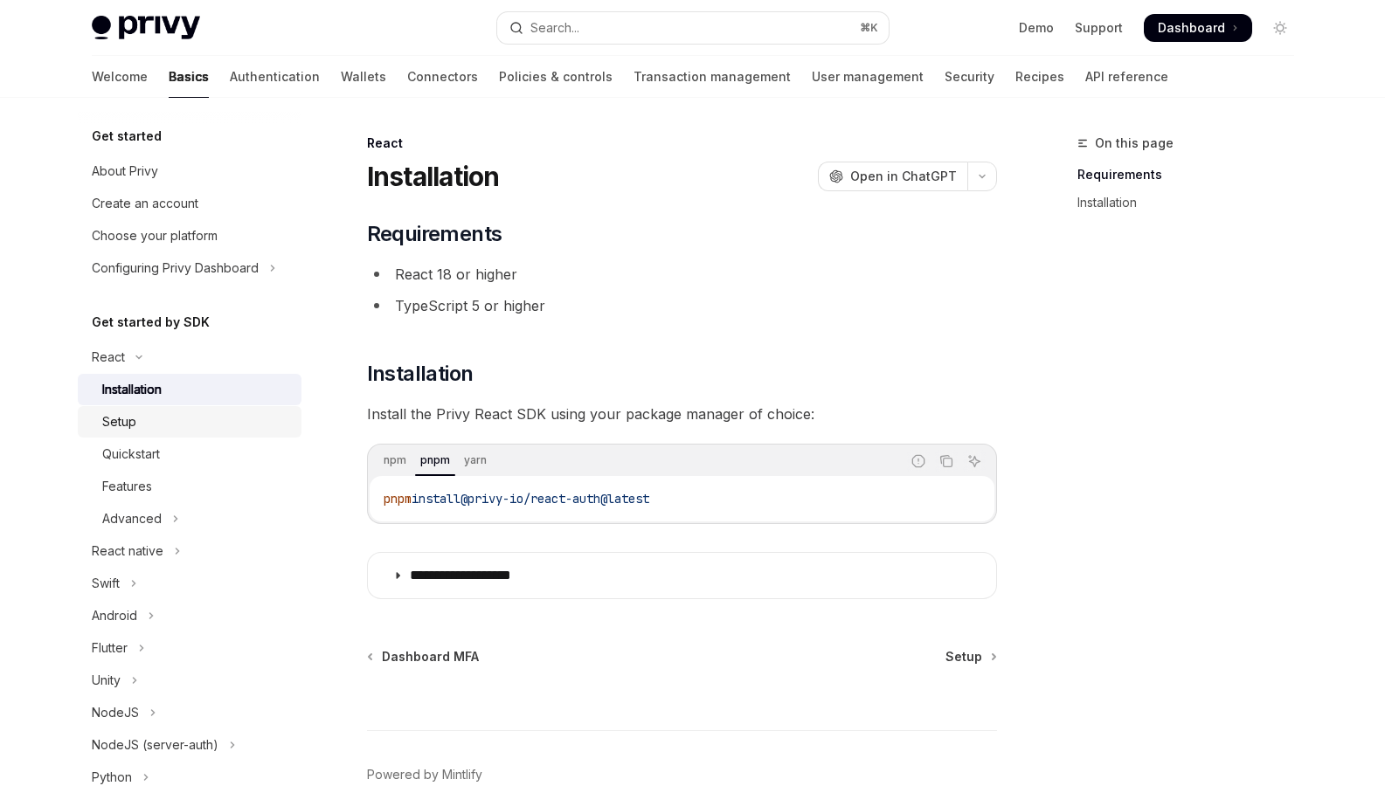
click at [147, 415] on div "Setup" at bounding box center [196, 421] width 189 height 21
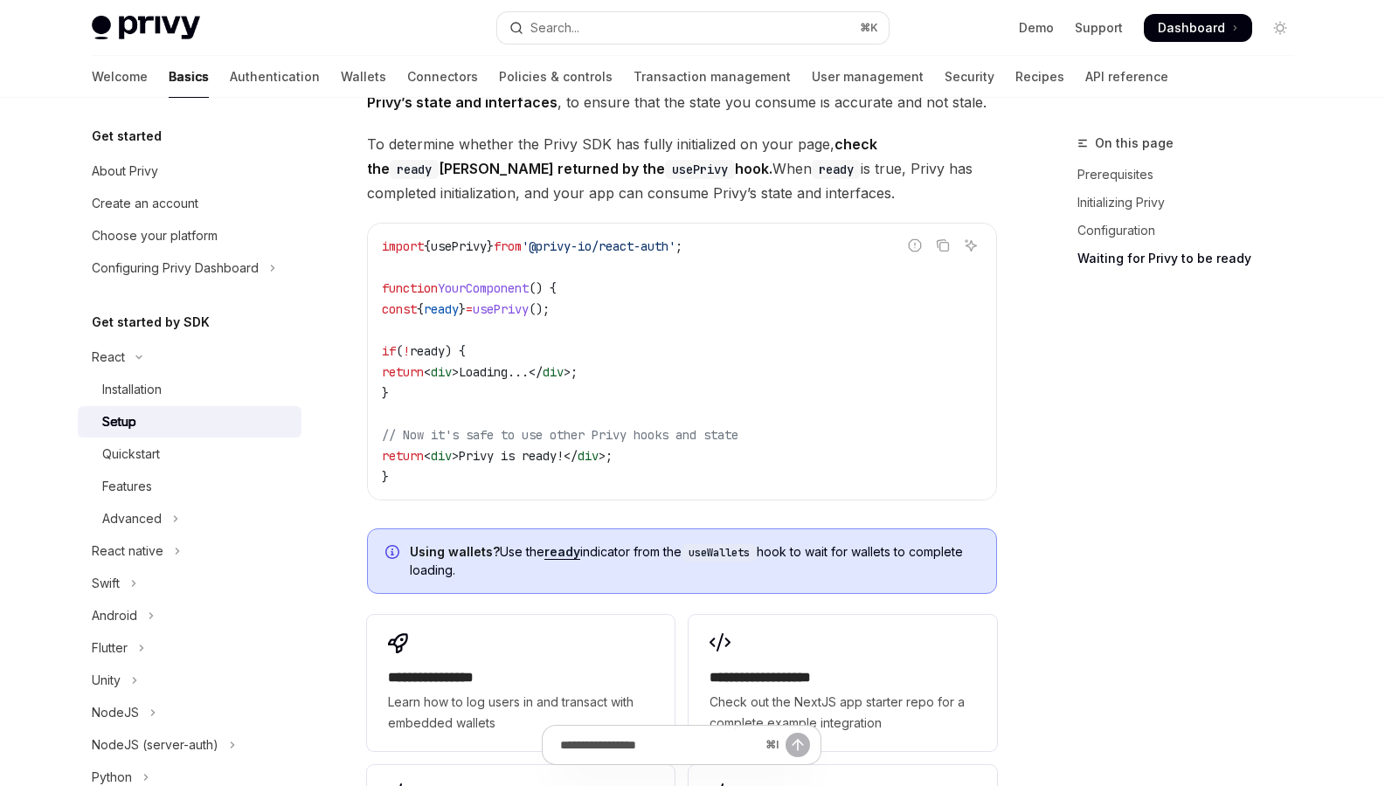
scroll to position [2077, 0]
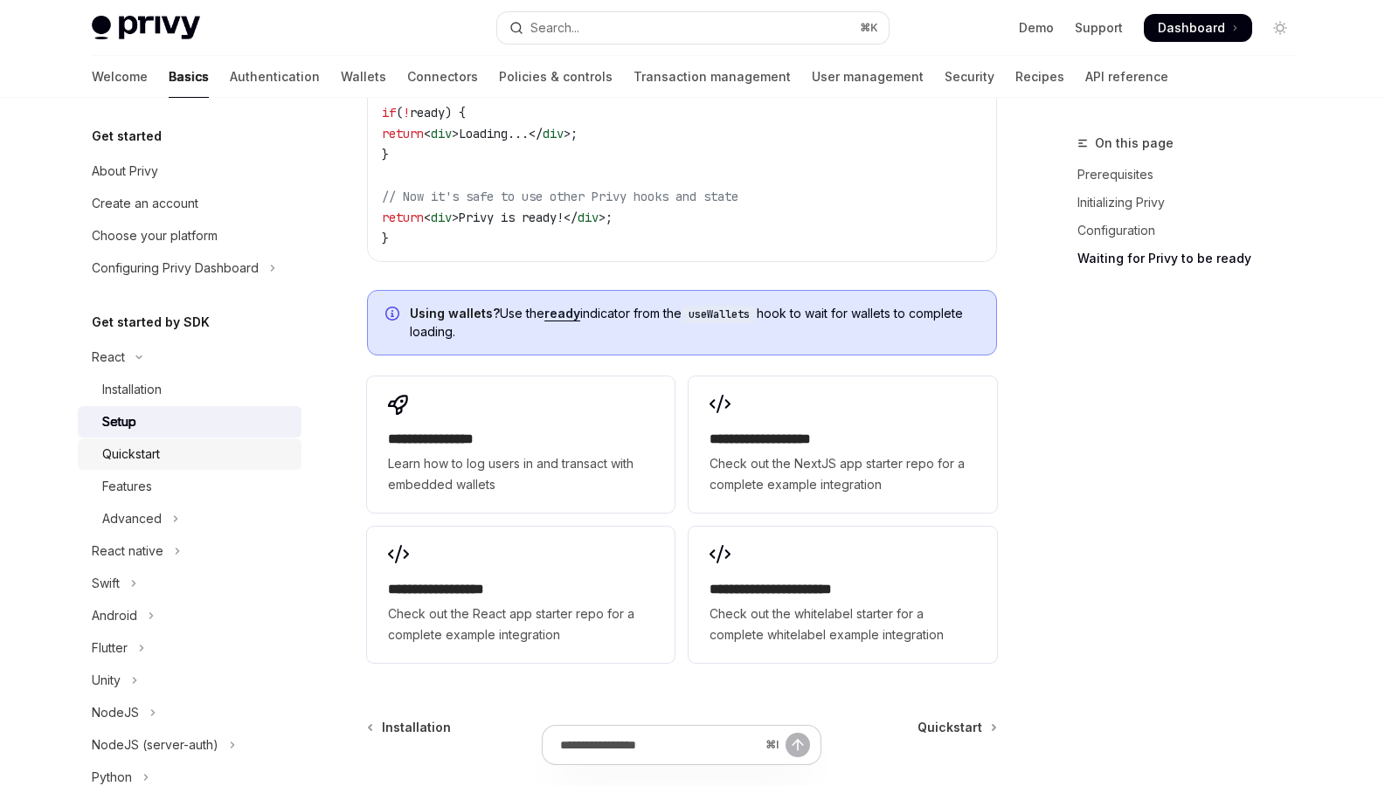
click at [149, 450] on div "Quickstart" at bounding box center [131, 454] width 58 height 21
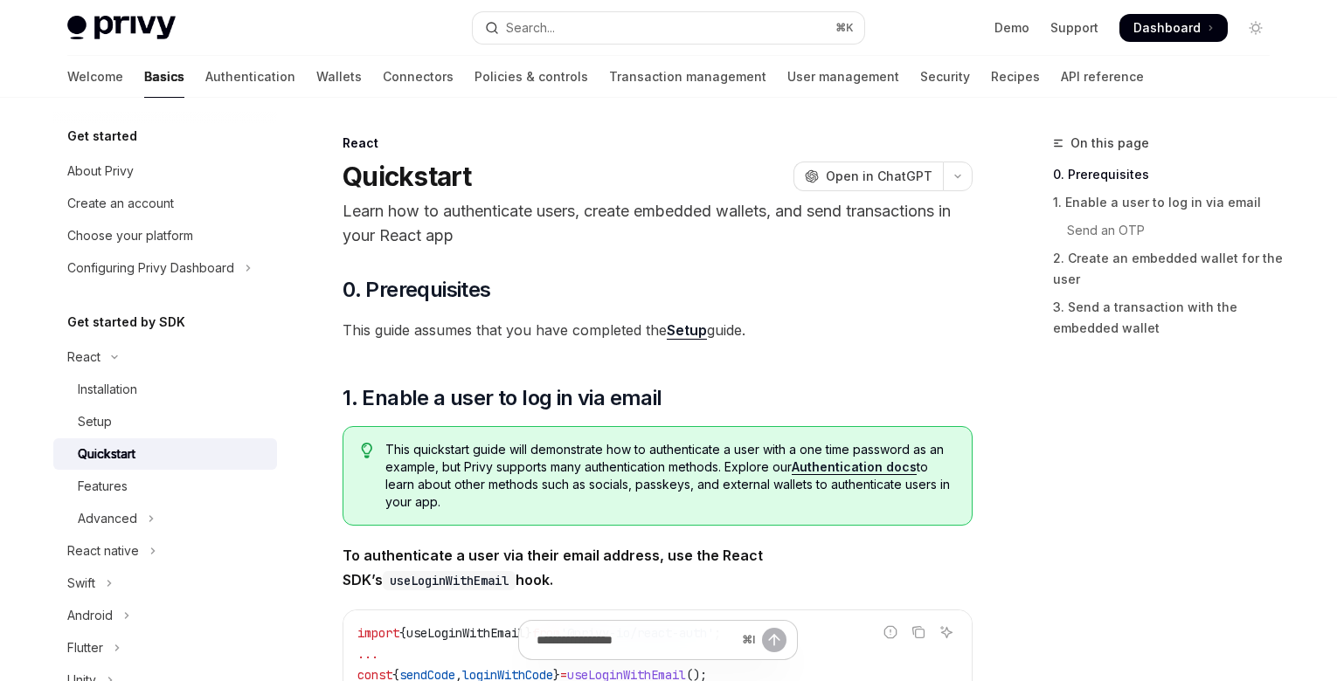
type textarea "*"
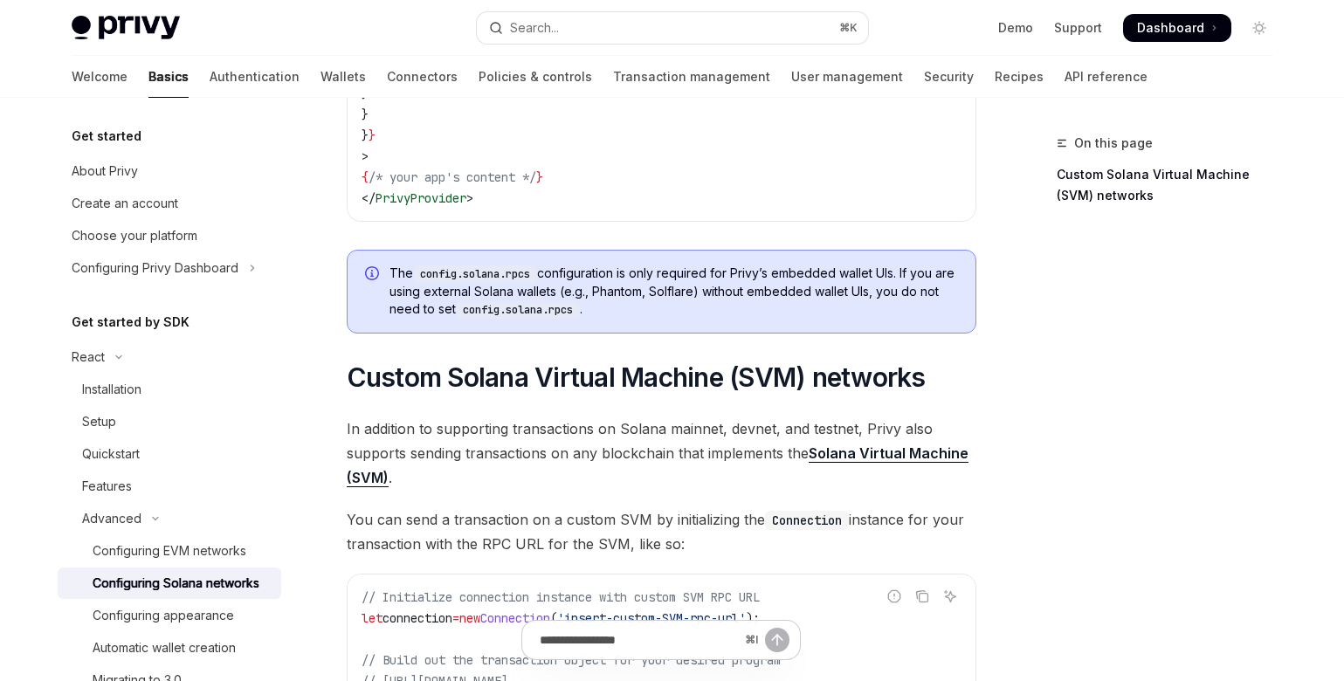
scroll to position [444, 0]
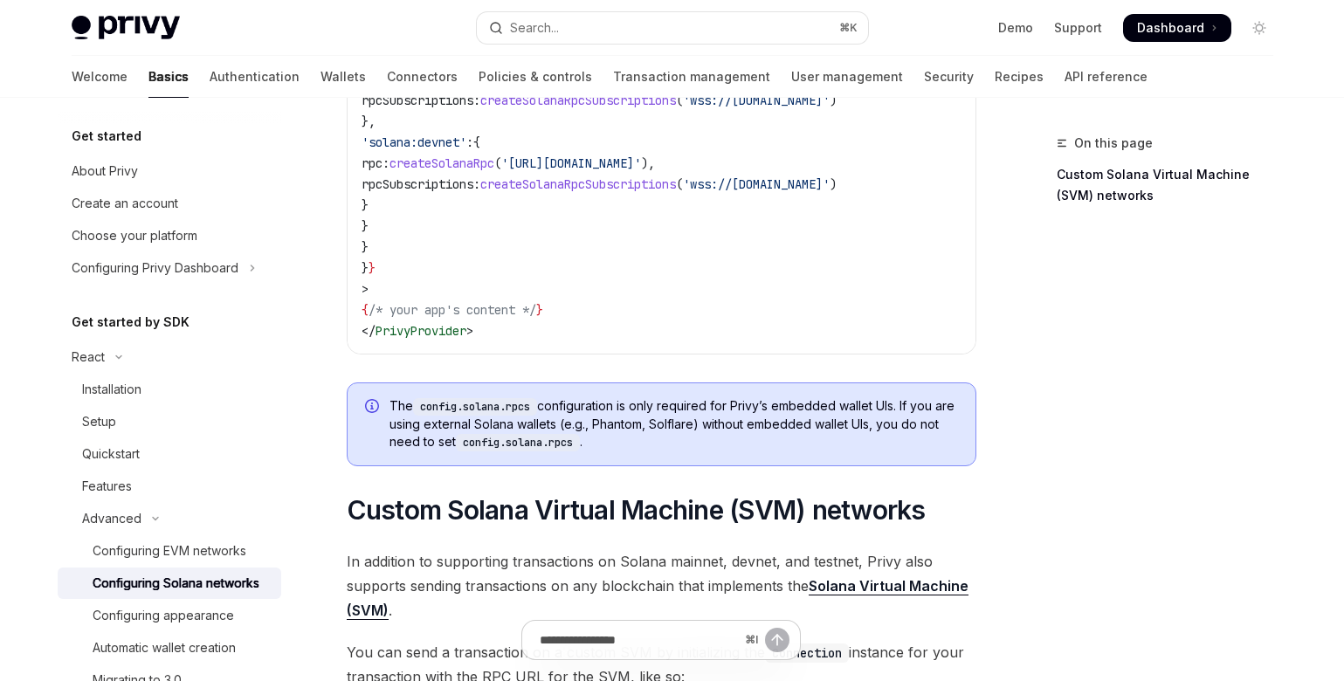
click at [543, 450] on code "config.solana.rpcs" at bounding box center [518, 442] width 124 height 17
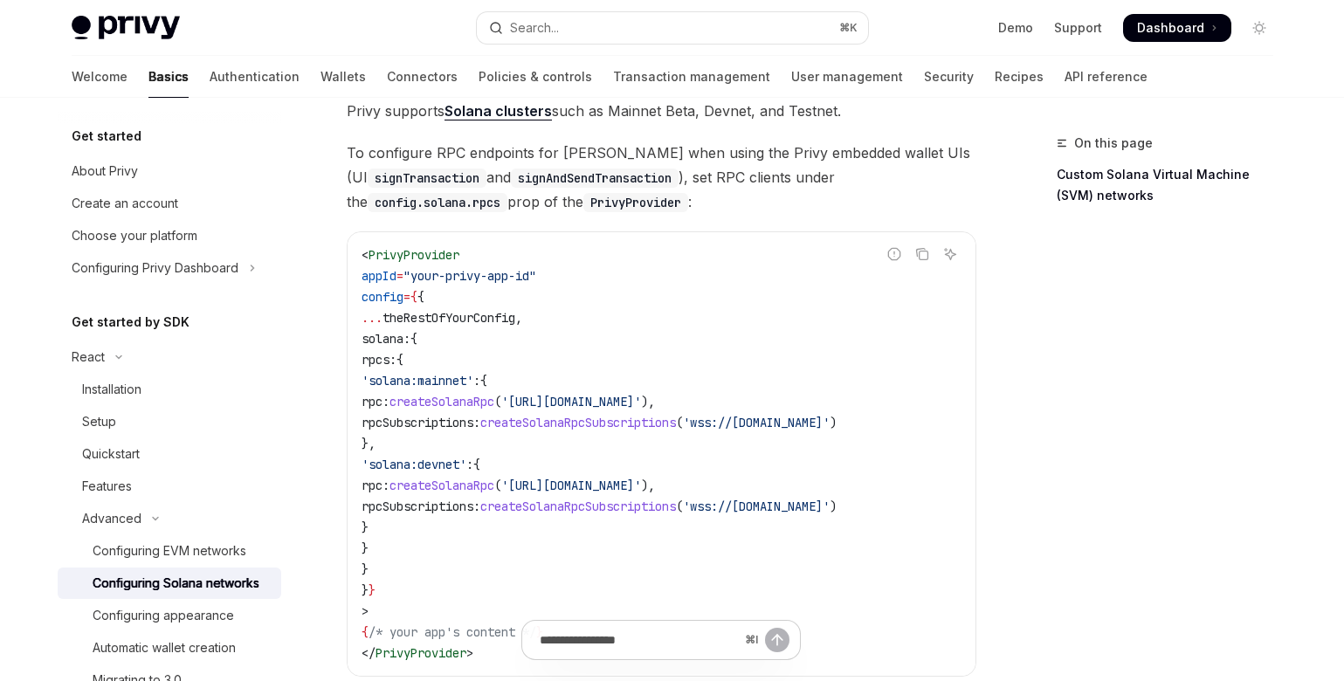
scroll to position [0, 0]
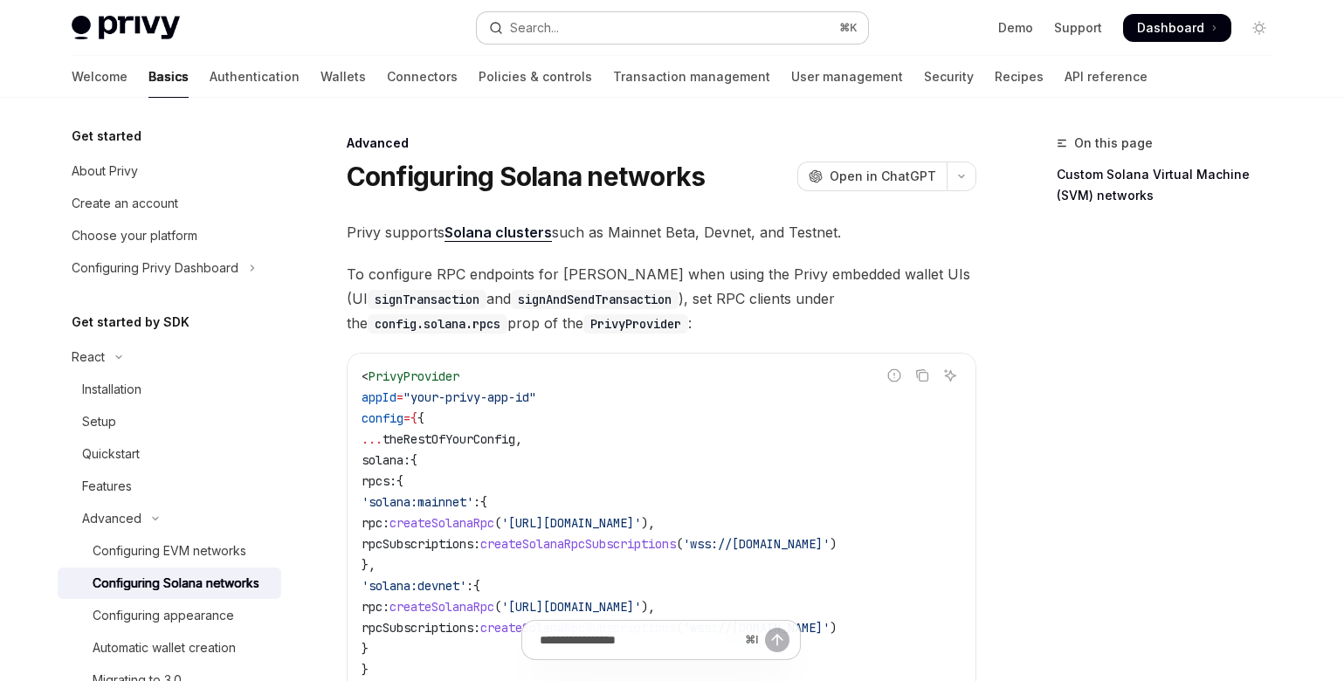
click at [749, 31] on button "Search... ⌘ K" at bounding box center [672, 27] width 391 height 31
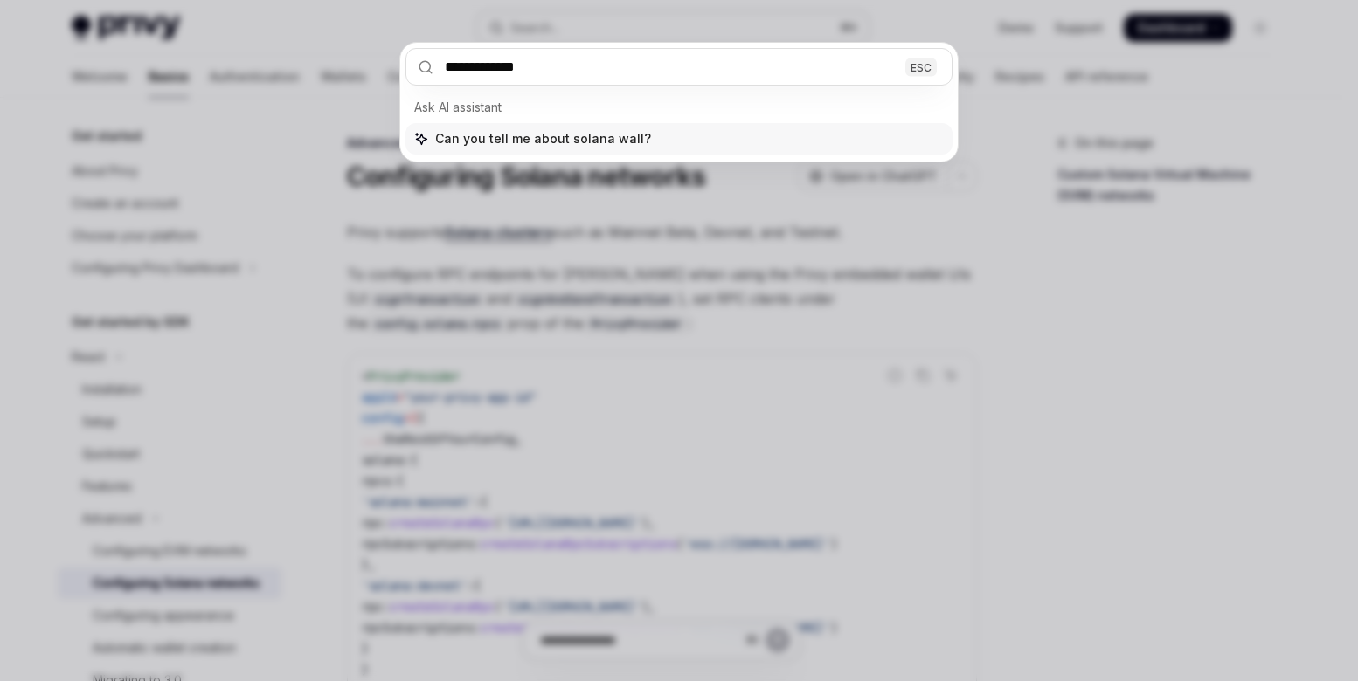
type input "**********"
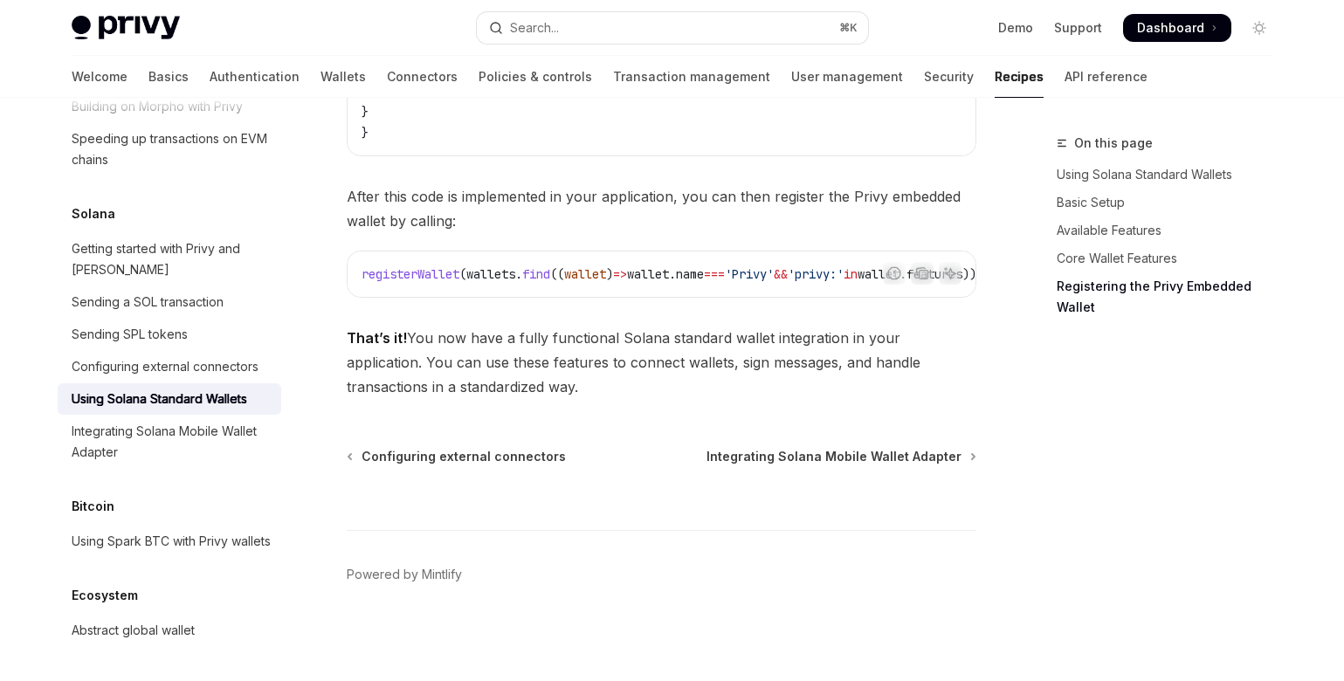
scroll to position [3475, 0]
click at [181, 238] on div "Getting started with Privy and [PERSON_NAME]" at bounding box center [171, 259] width 199 height 42
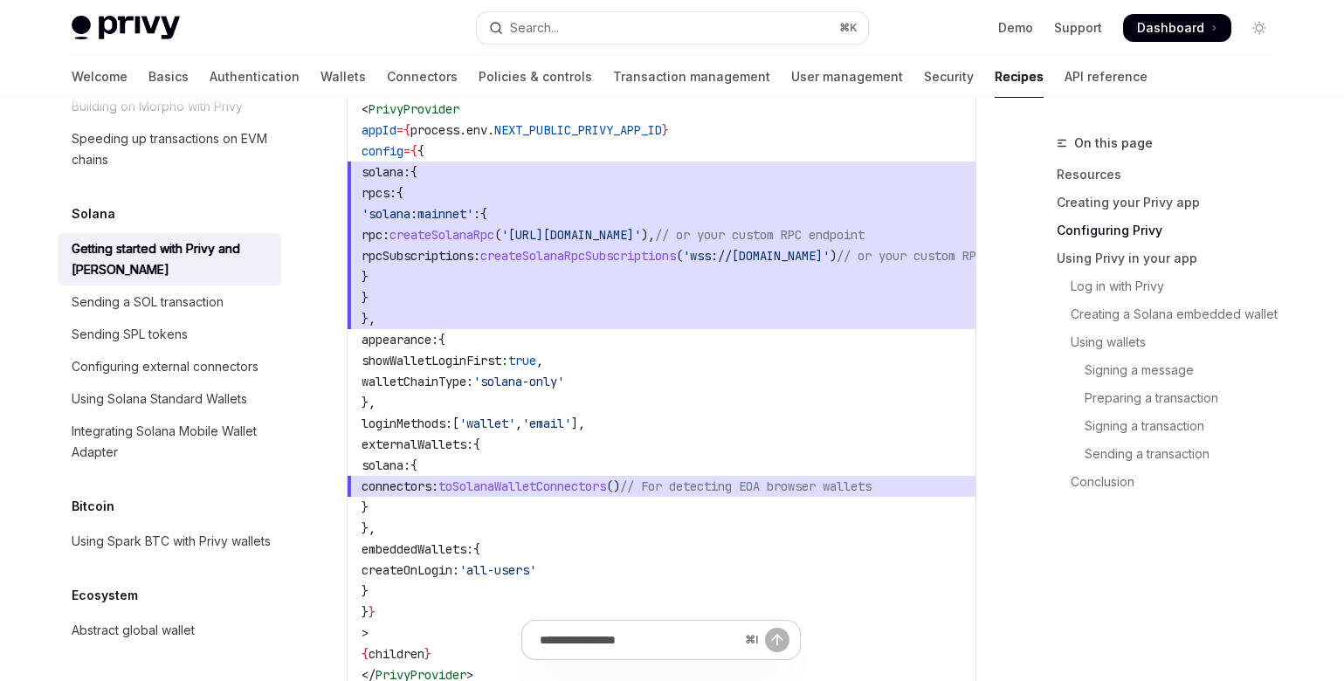
scroll to position [1137, 0]
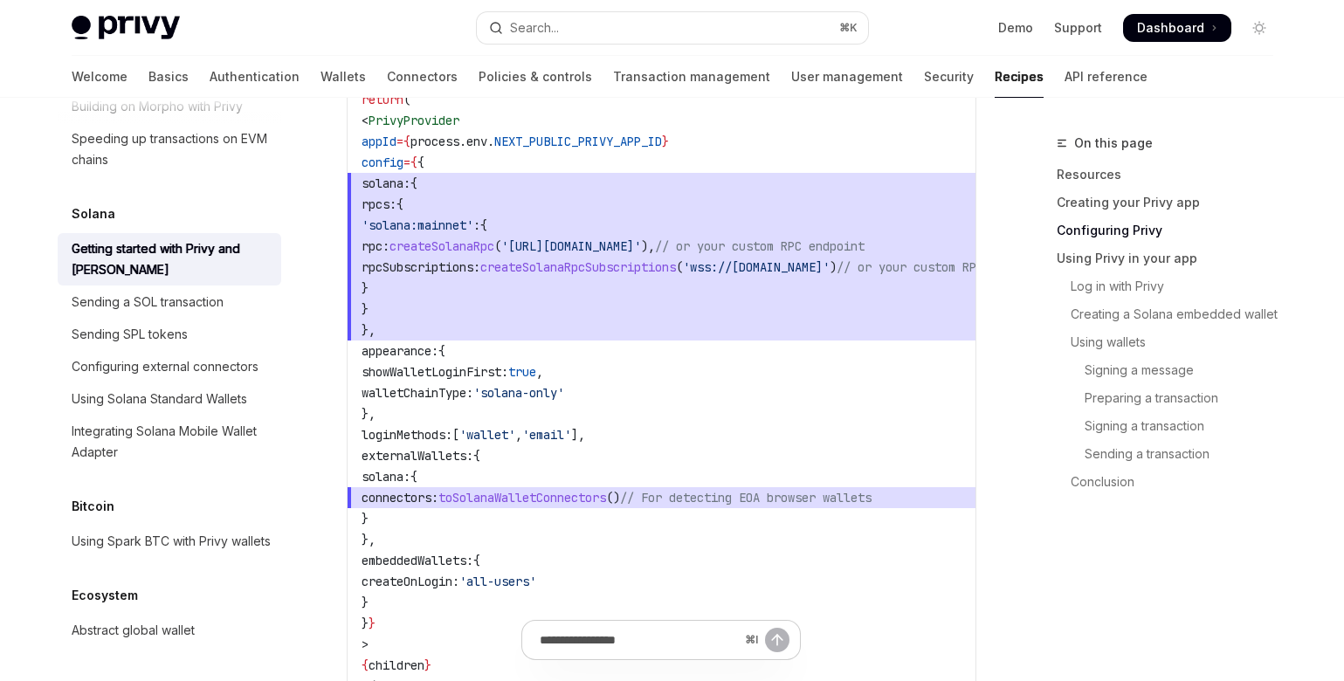
drag, startPoint x: 439, startPoint y: 411, endPoint x: 349, endPoint y: 349, distance: 109.3
click at [349, 349] on div "// components/providers.tsx 'use client' ; import { PrivyProvider } from '@priv…" at bounding box center [662, 319] width 628 height 863
copy code "appearance: { showWalletLoginFirst: true , walletChainType: 'solana-only' },"
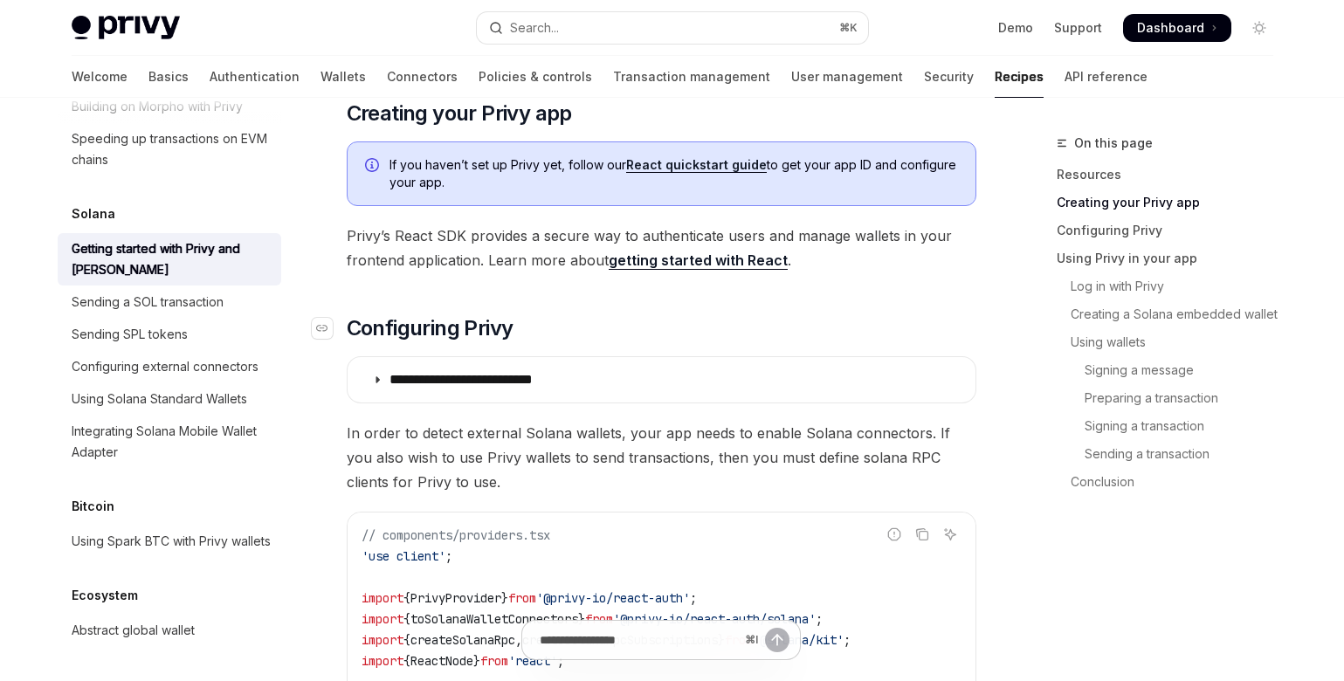
scroll to position [501, 0]
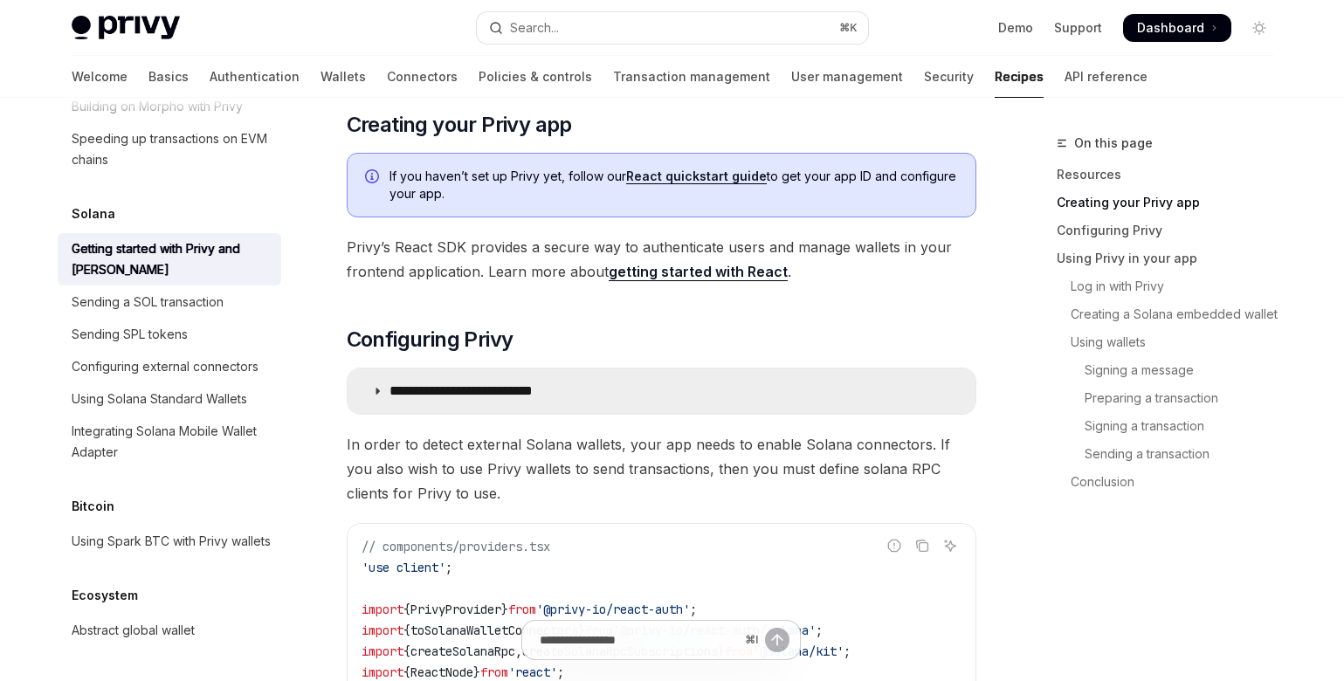
click at [434, 394] on p "**********" at bounding box center [489, 391] width 198 height 17
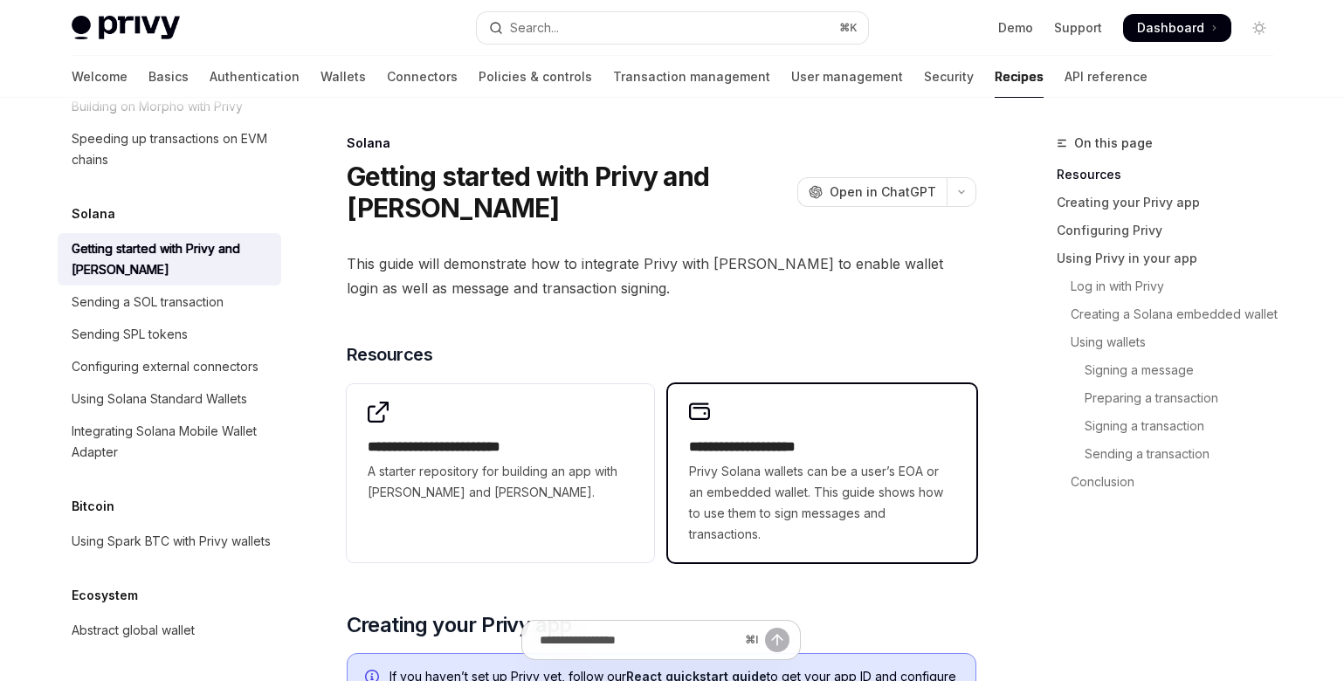
click at [785, 453] on h2 "**********" at bounding box center [822, 447] width 266 height 21
type textarea "*"
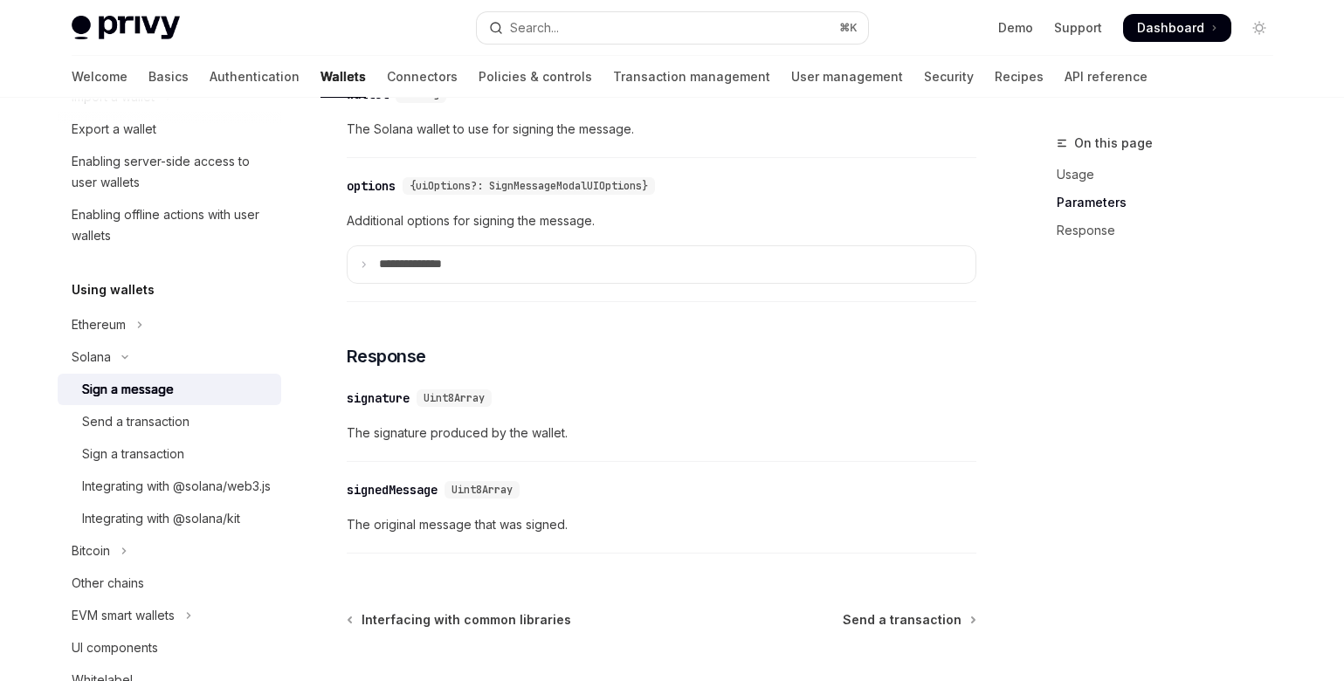
scroll to position [1469, 0]
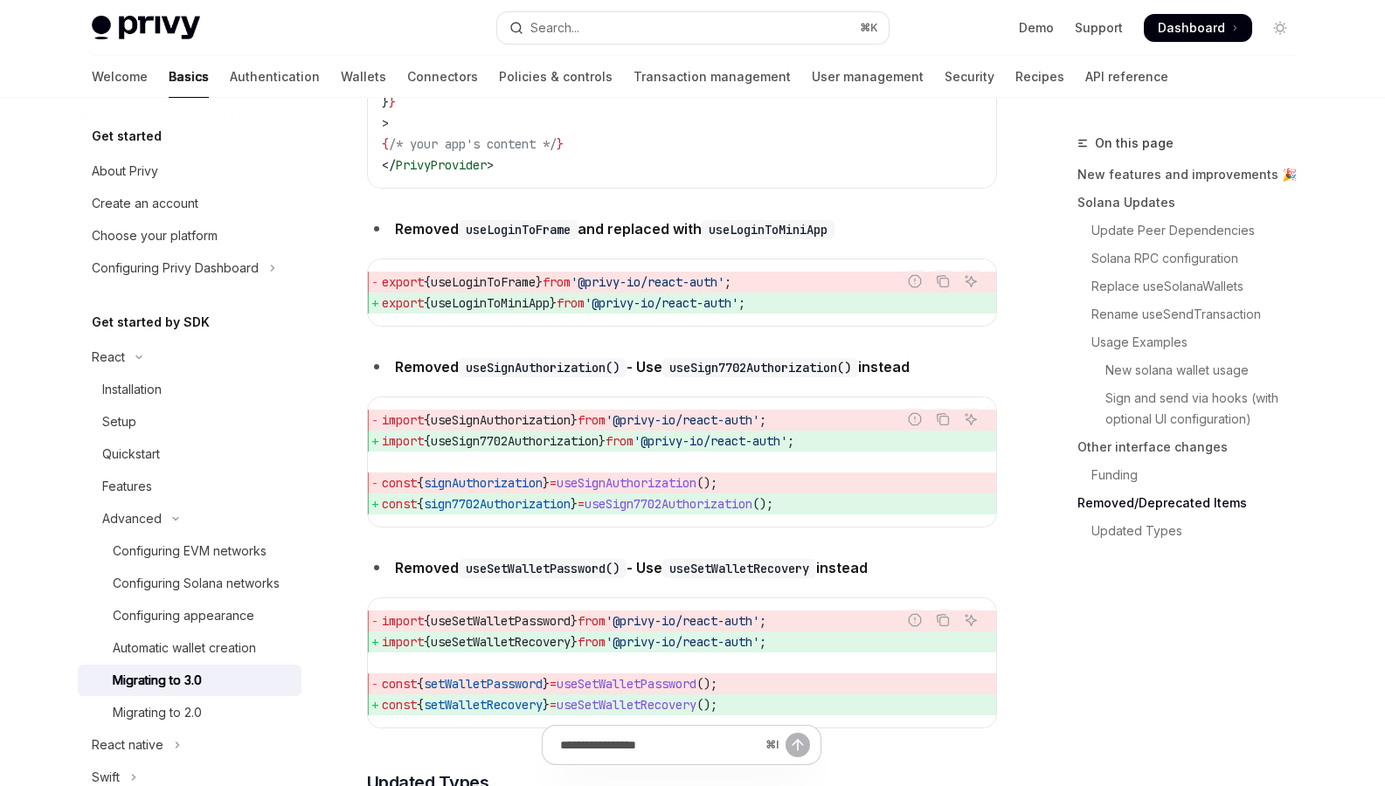
scroll to position [7827, 0]
